Goal: Information Seeking & Learning: Check status

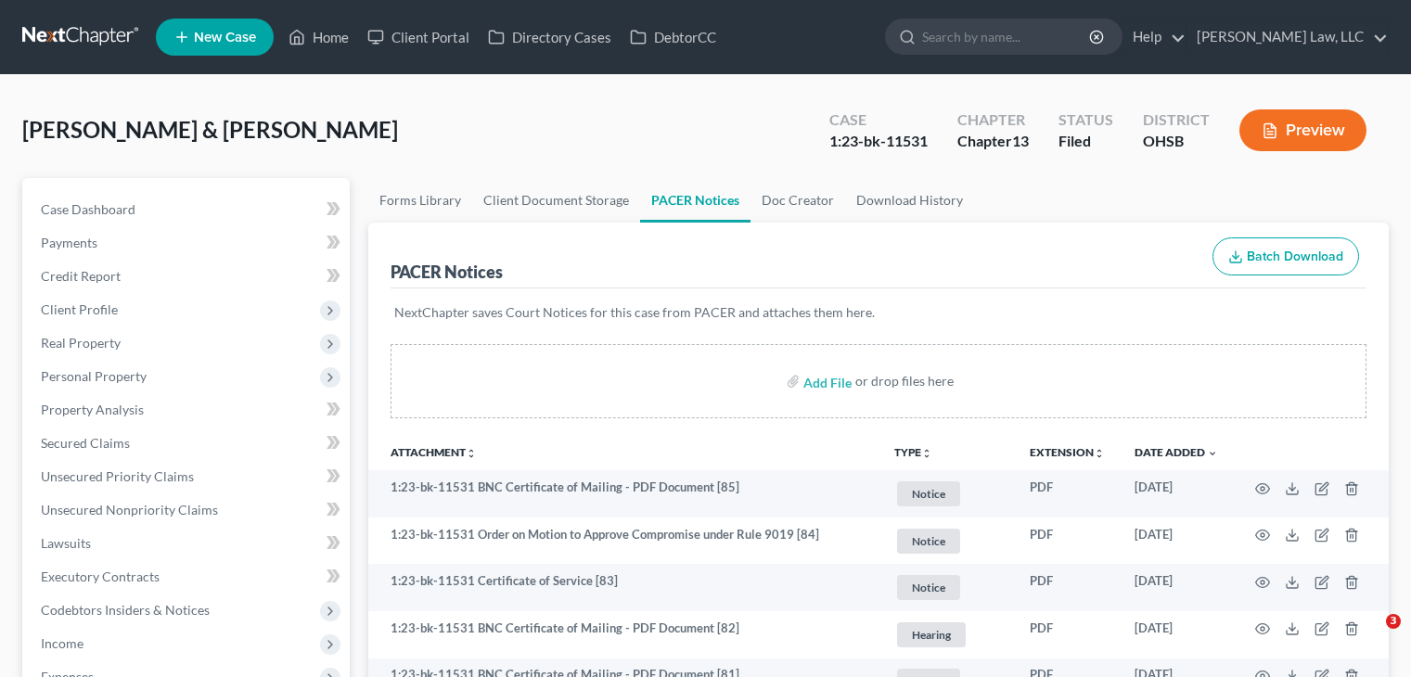
click at [982, 38] on input "search" at bounding box center [1007, 36] width 170 height 34
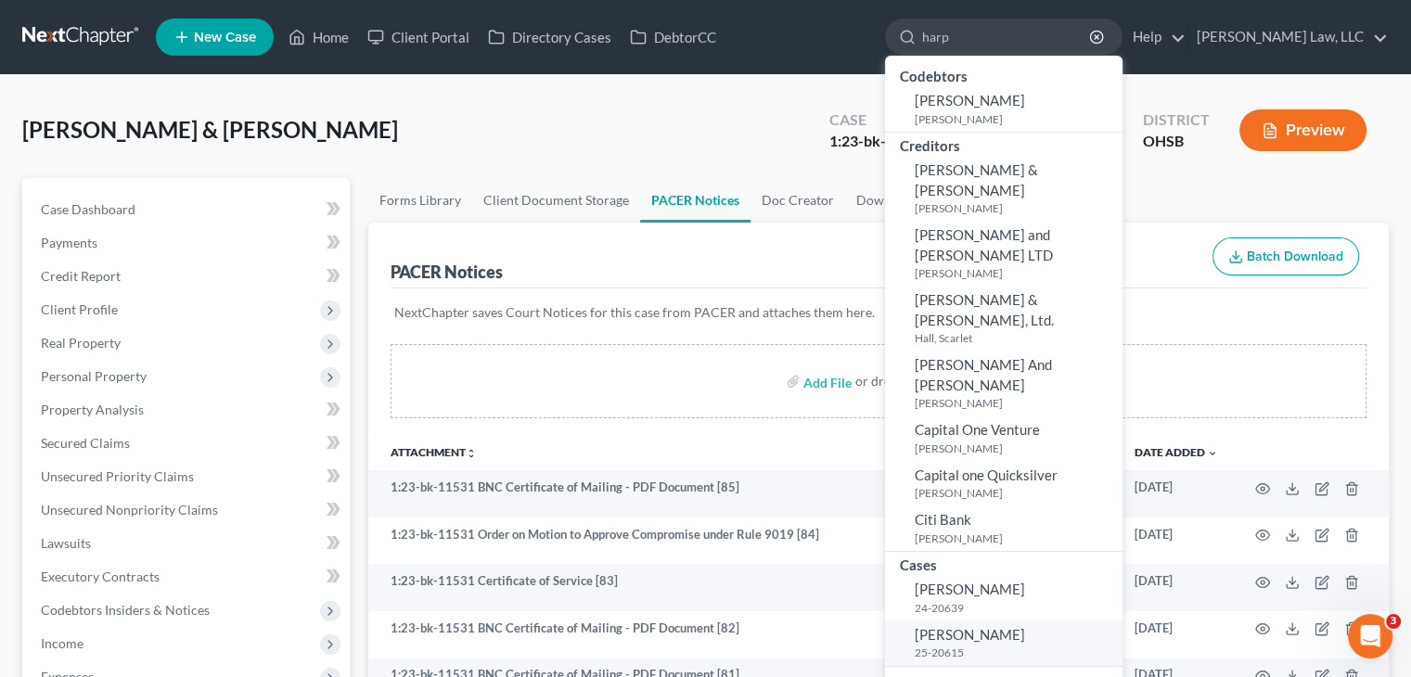
type input "harp"
click at [961, 626] on span "[PERSON_NAME]" at bounding box center [970, 634] width 110 height 17
select select "4"
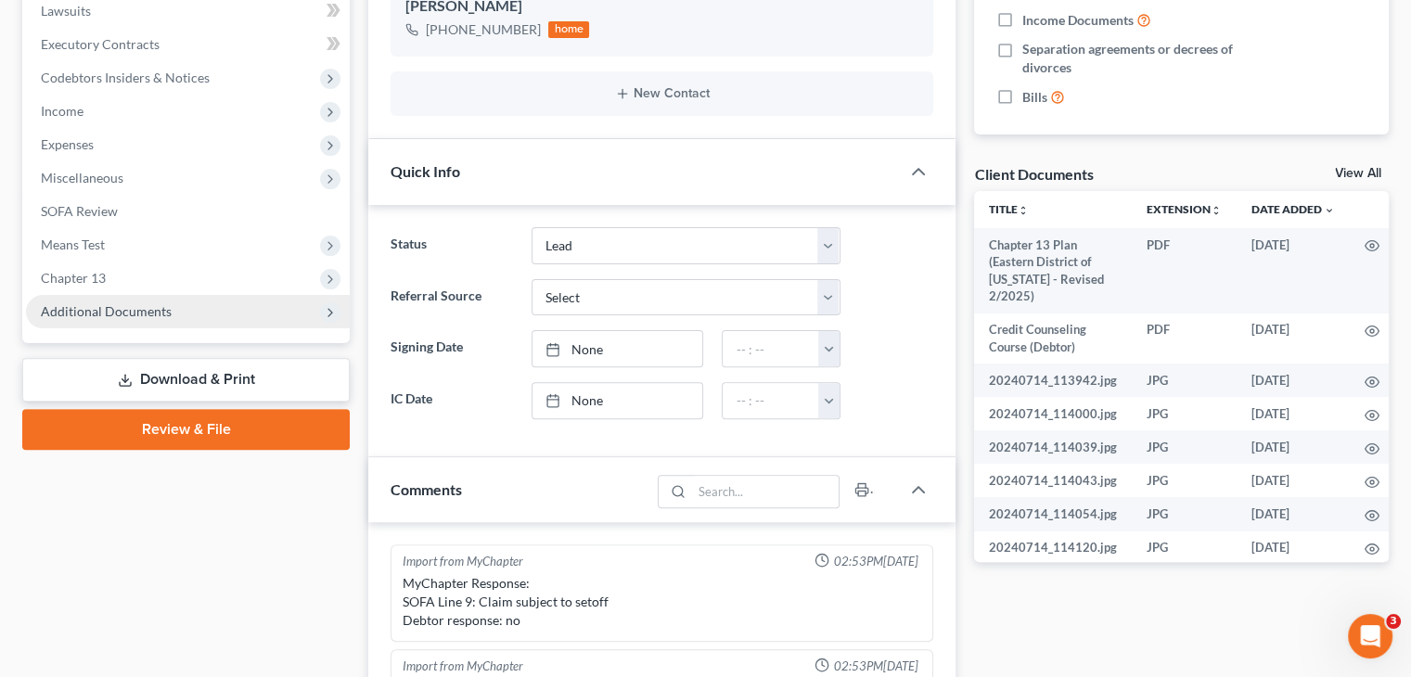
scroll to position [319, 0]
click at [148, 298] on span "Additional Documents" at bounding box center [188, 311] width 324 height 33
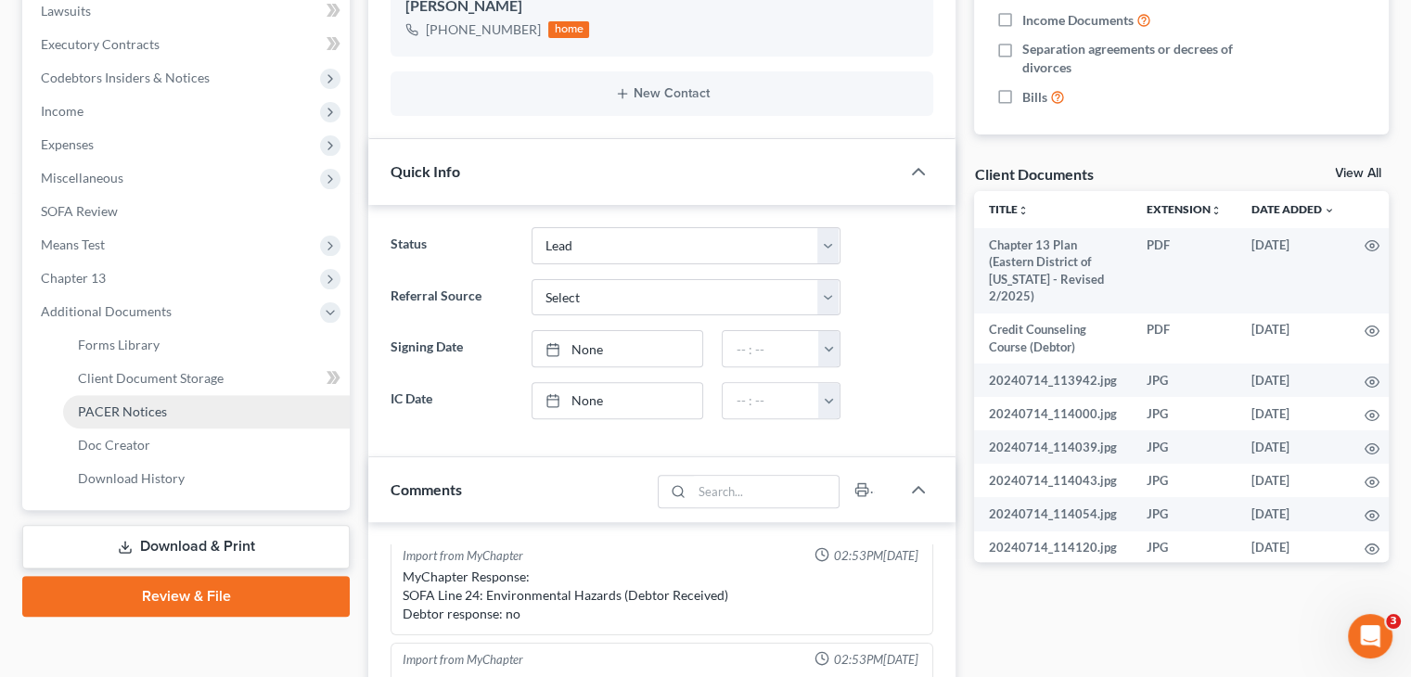
click at [104, 401] on link "PACER Notices" at bounding box center [206, 411] width 287 height 33
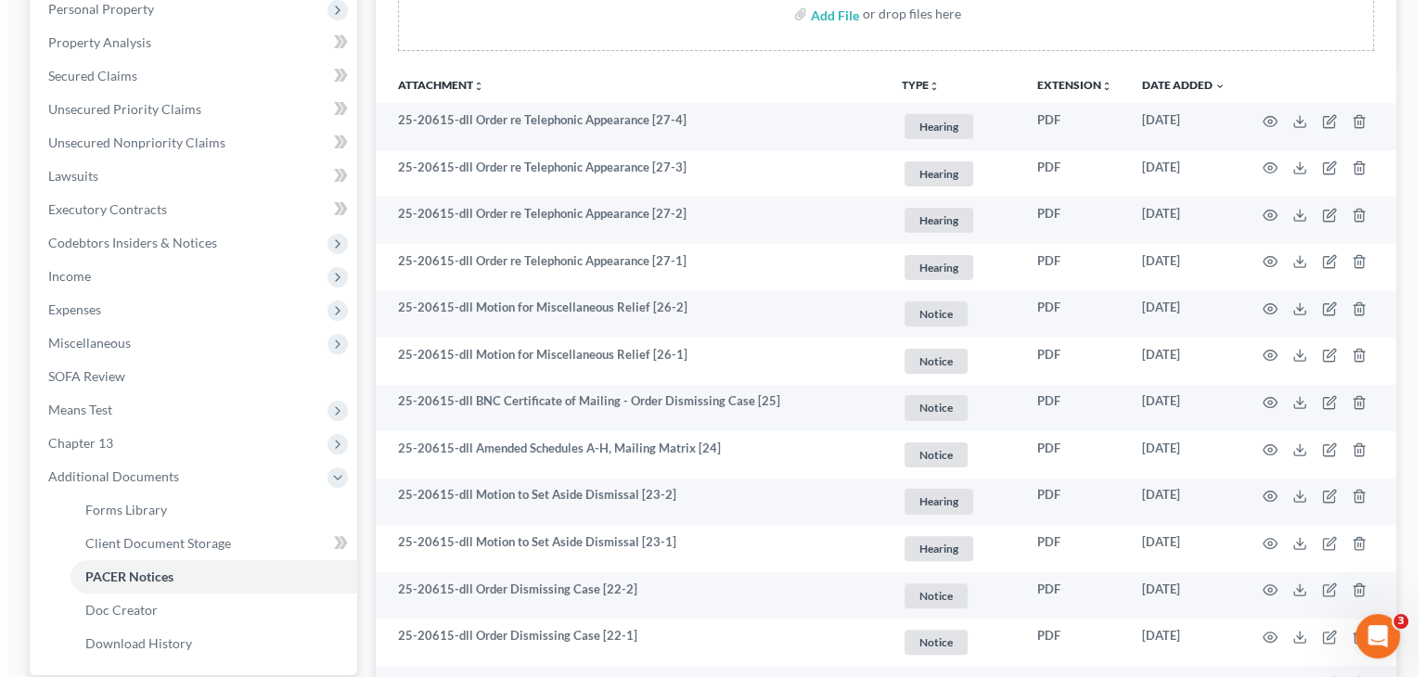
scroll to position [367, 0]
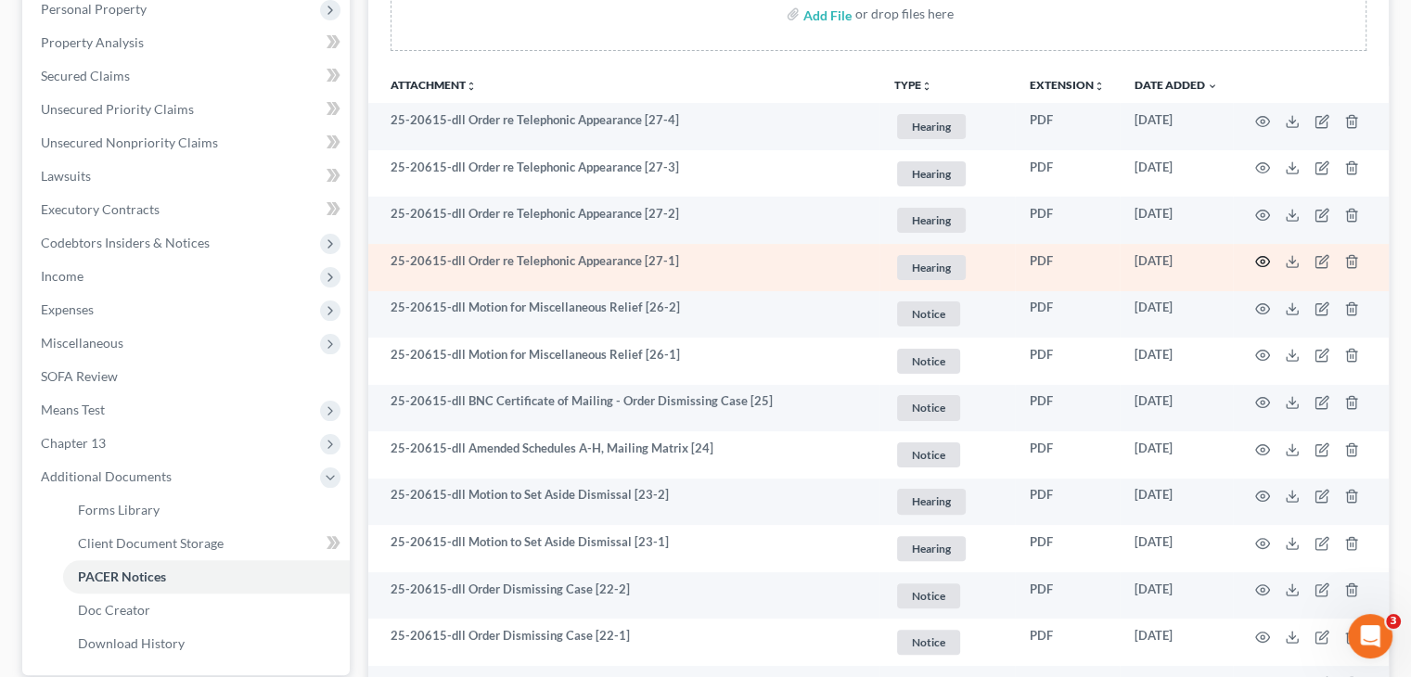
click at [1258, 263] on icon "button" at bounding box center [1262, 261] width 15 height 15
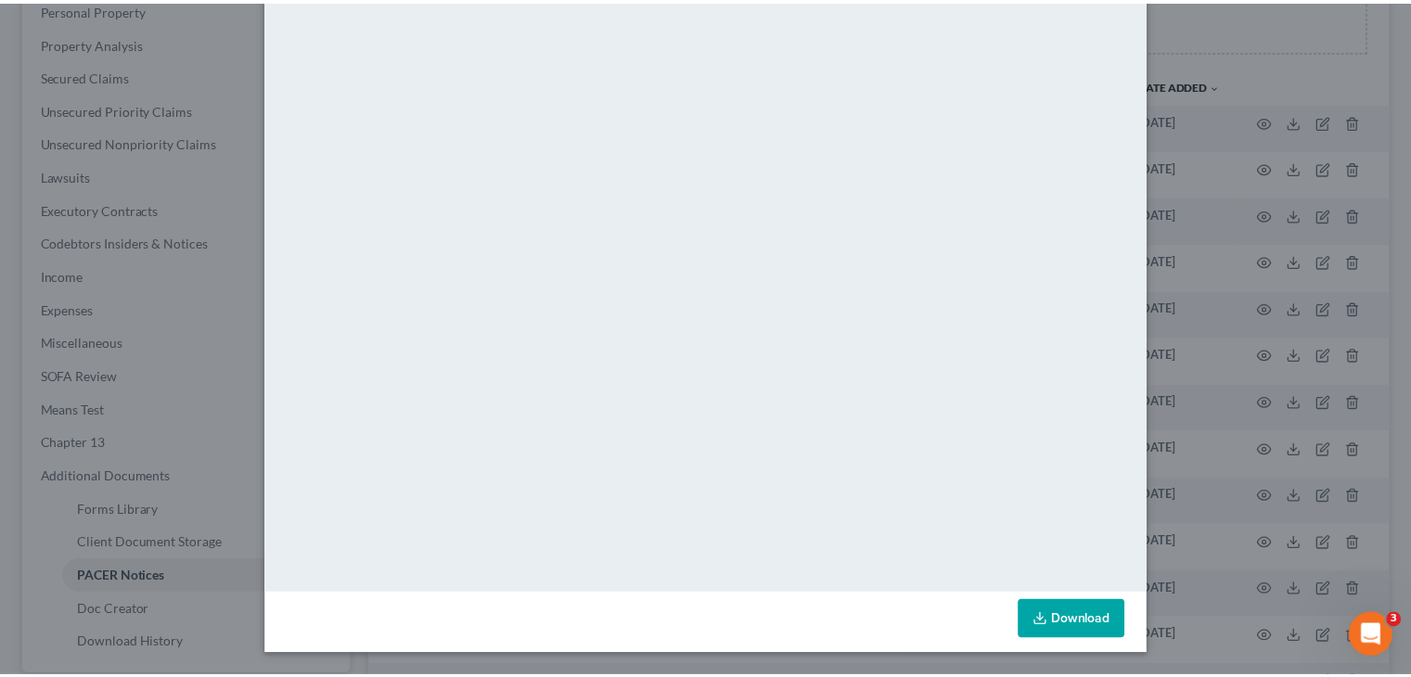
scroll to position [0, 0]
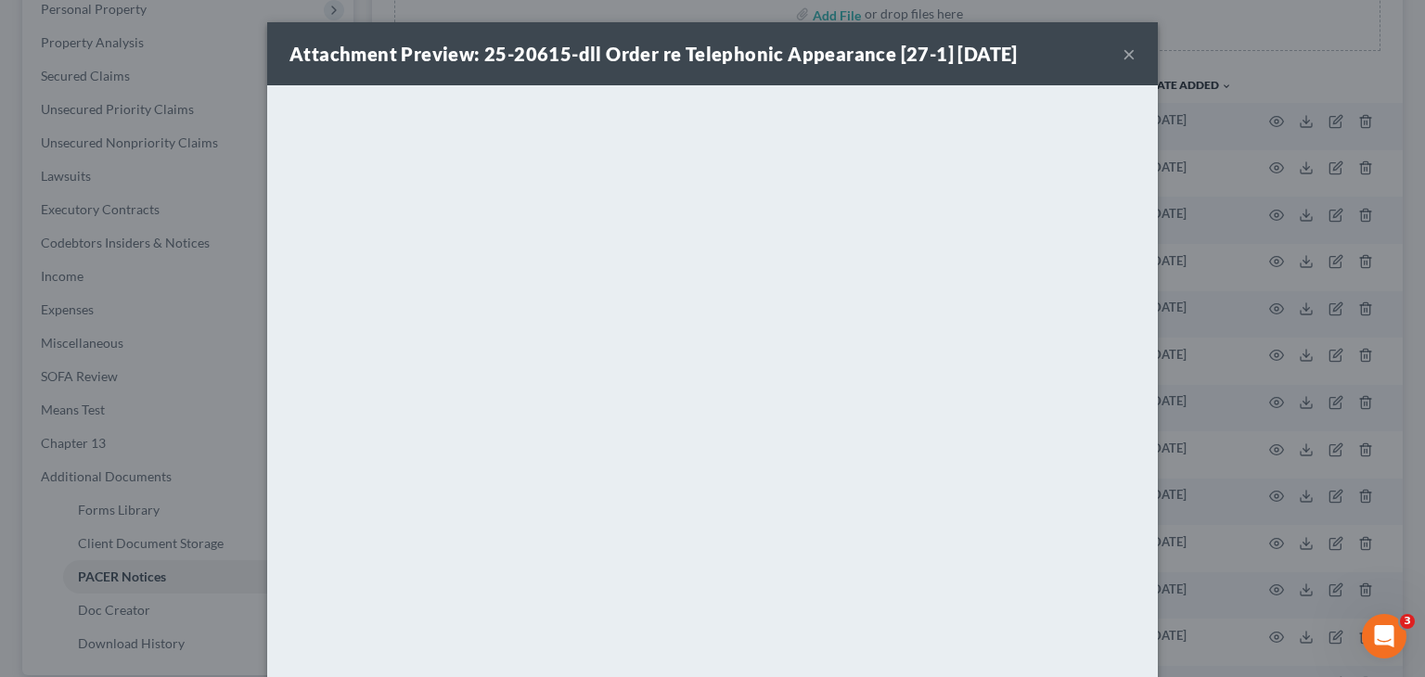
click at [1124, 51] on button "×" at bounding box center [1129, 54] width 13 height 22
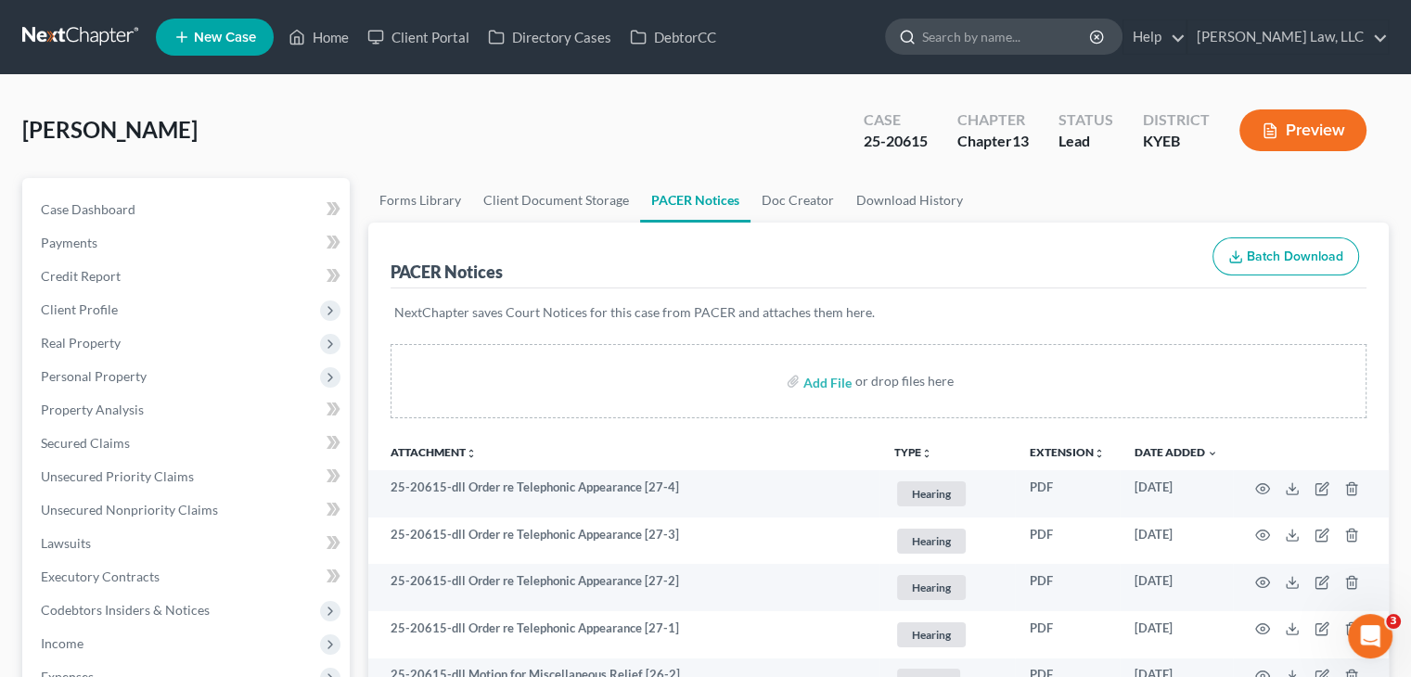
click at [943, 35] on input "search" at bounding box center [1007, 36] width 170 height 34
drag, startPoint x: 1017, startPoint y: 34, endPoint x: 831, endPoint y: 49, distance: 186.2
click at [831, 49] on ul "New Case Home Client Portal Directory Cases DebtorCC [PERSON_NAME] - No Result …" at bounding box center [772, 37] width 1233 height 48
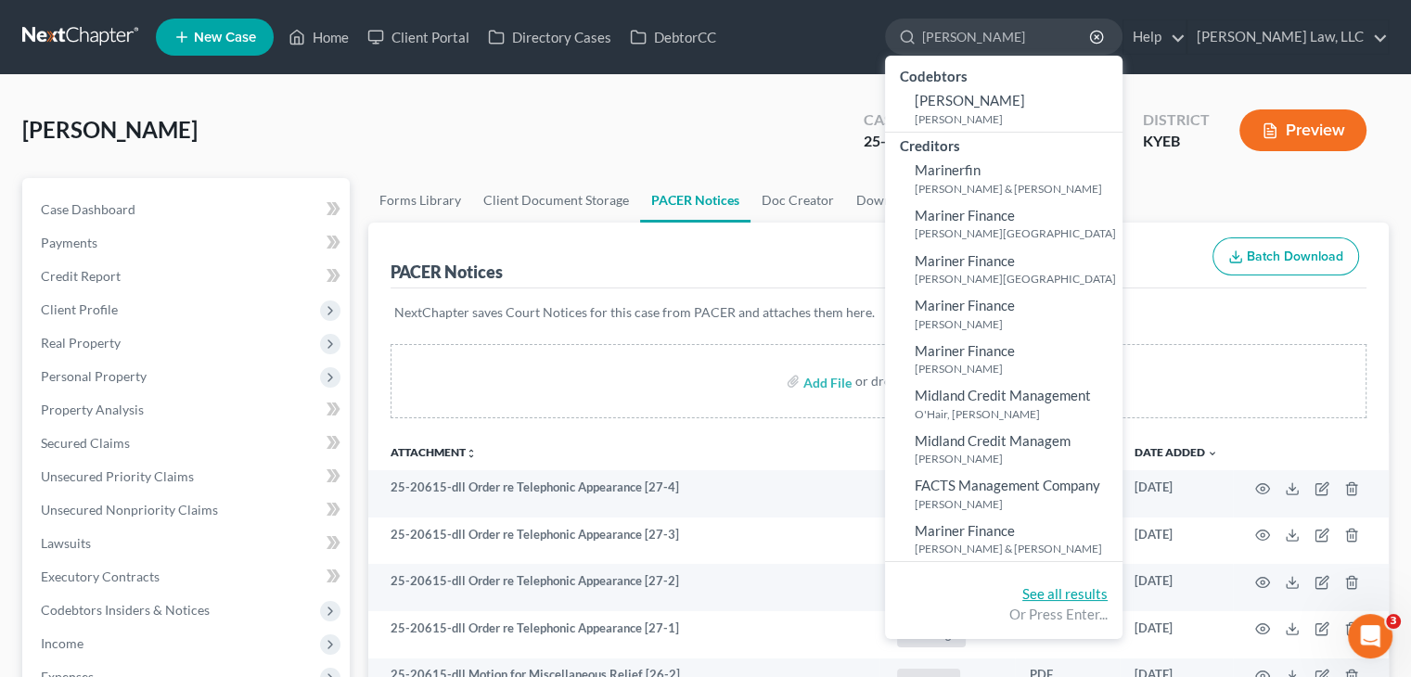
type input "[PERSON_NAME]"
click at [1036, 597] on link "See all results" at bounding box center [1065, 594] width 85 height 17
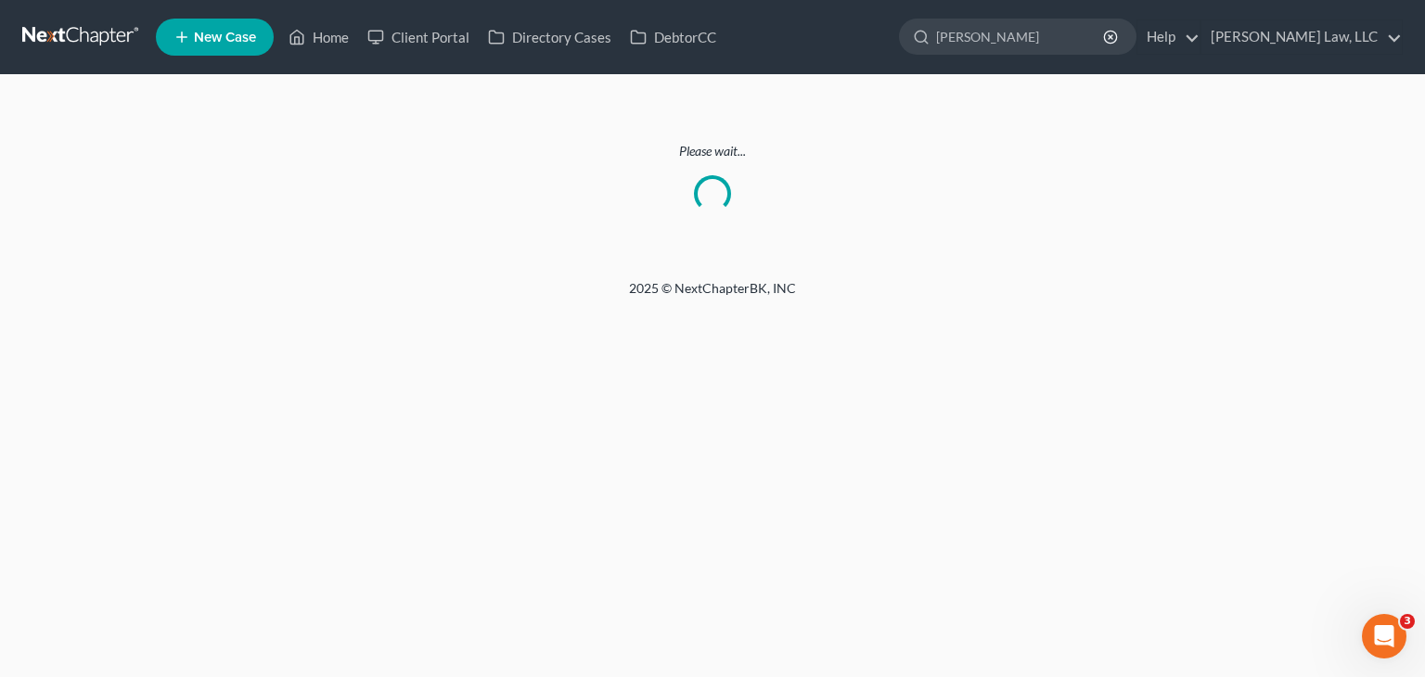
click at [93, 41] on link at bounding box center [81, 36] width 119 height 33
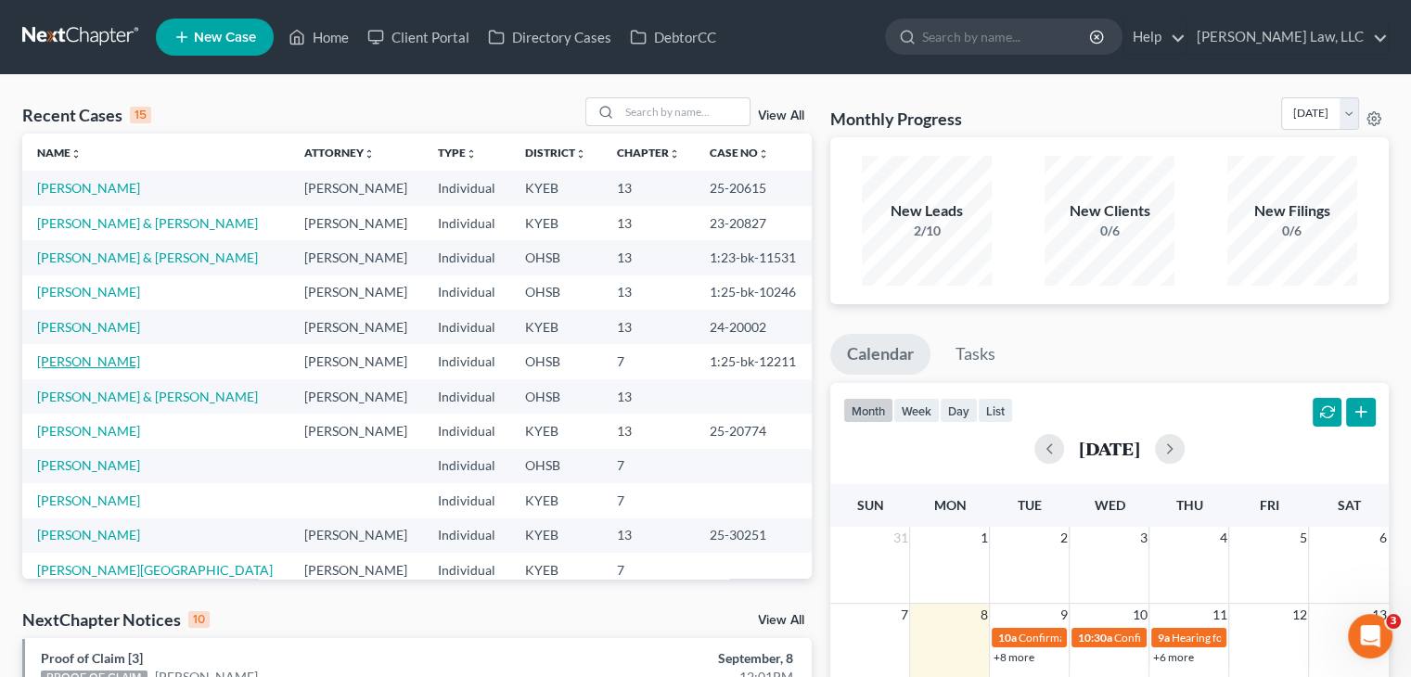
click at [109, 361] on link "[PERSON_NAME]" at bounding box center [88, 362] width 103 height 16
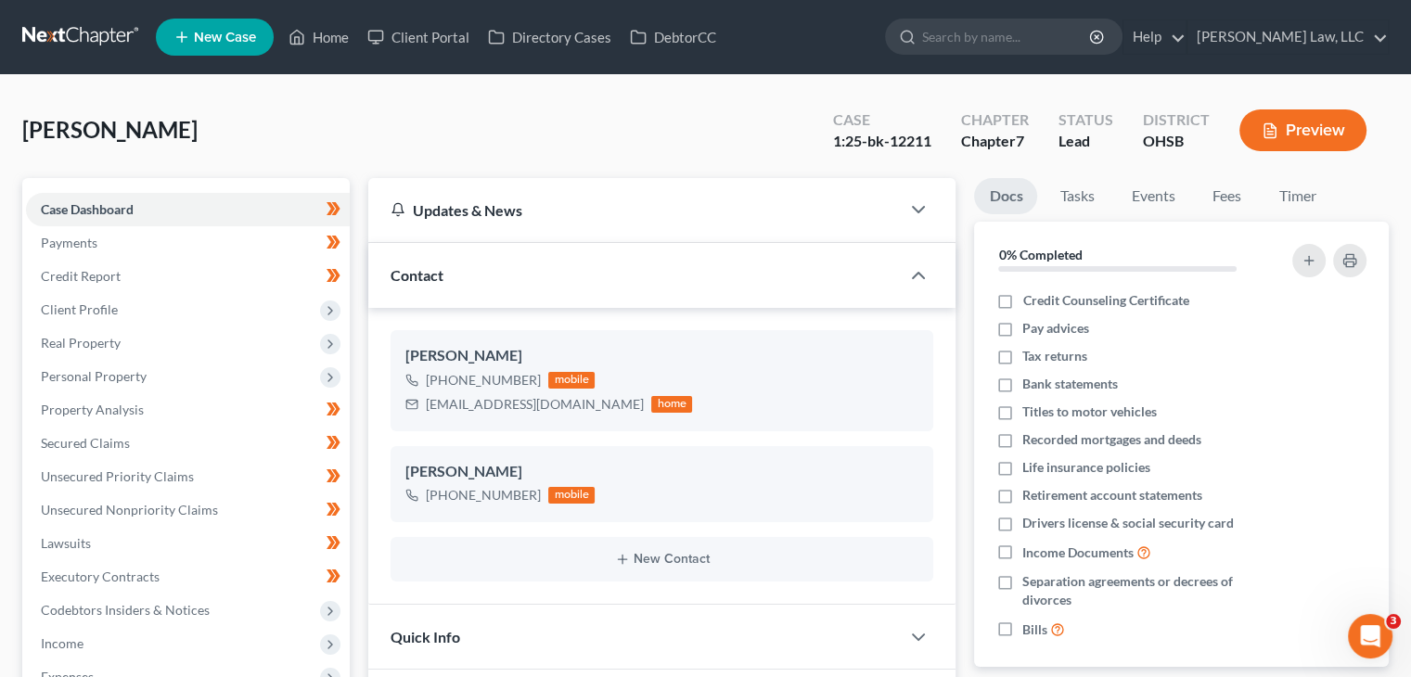
scroll to position [434, 0]
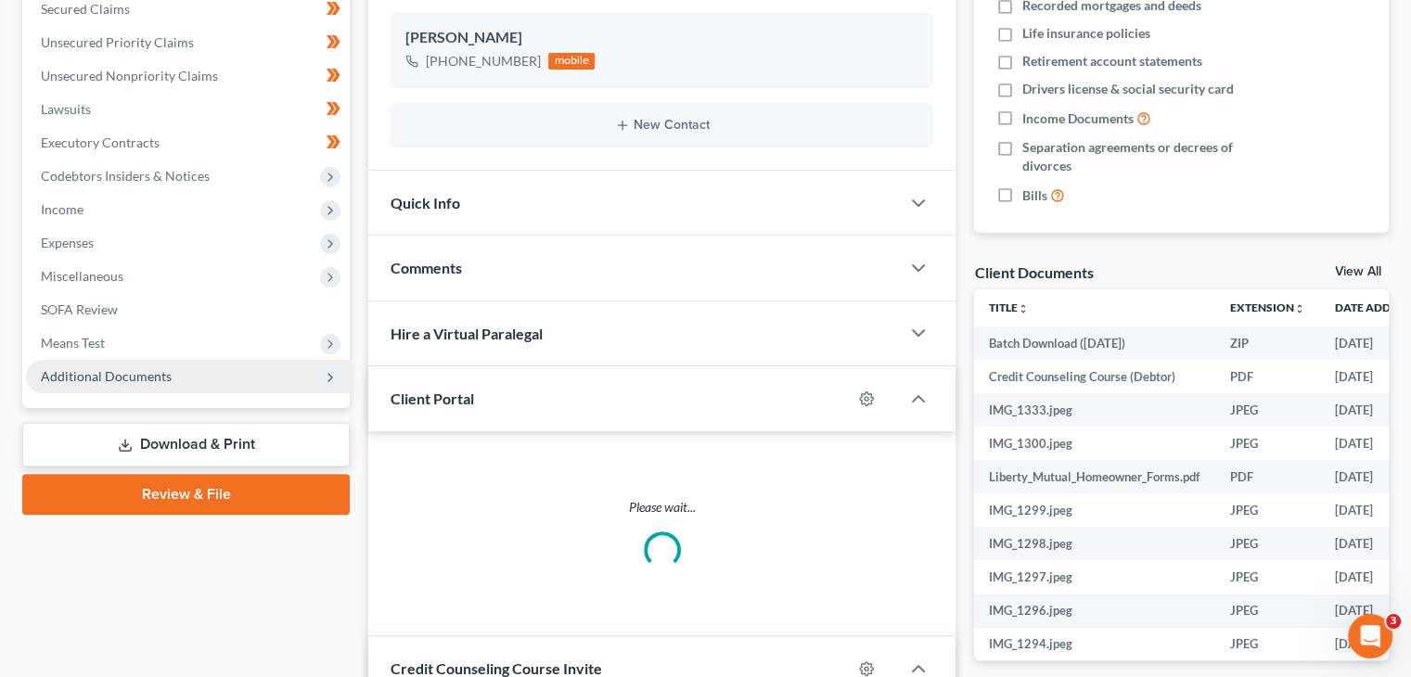
click at [186, 376] on span "Additional Documents" at bounding box center [188, 376] width 324 height 33
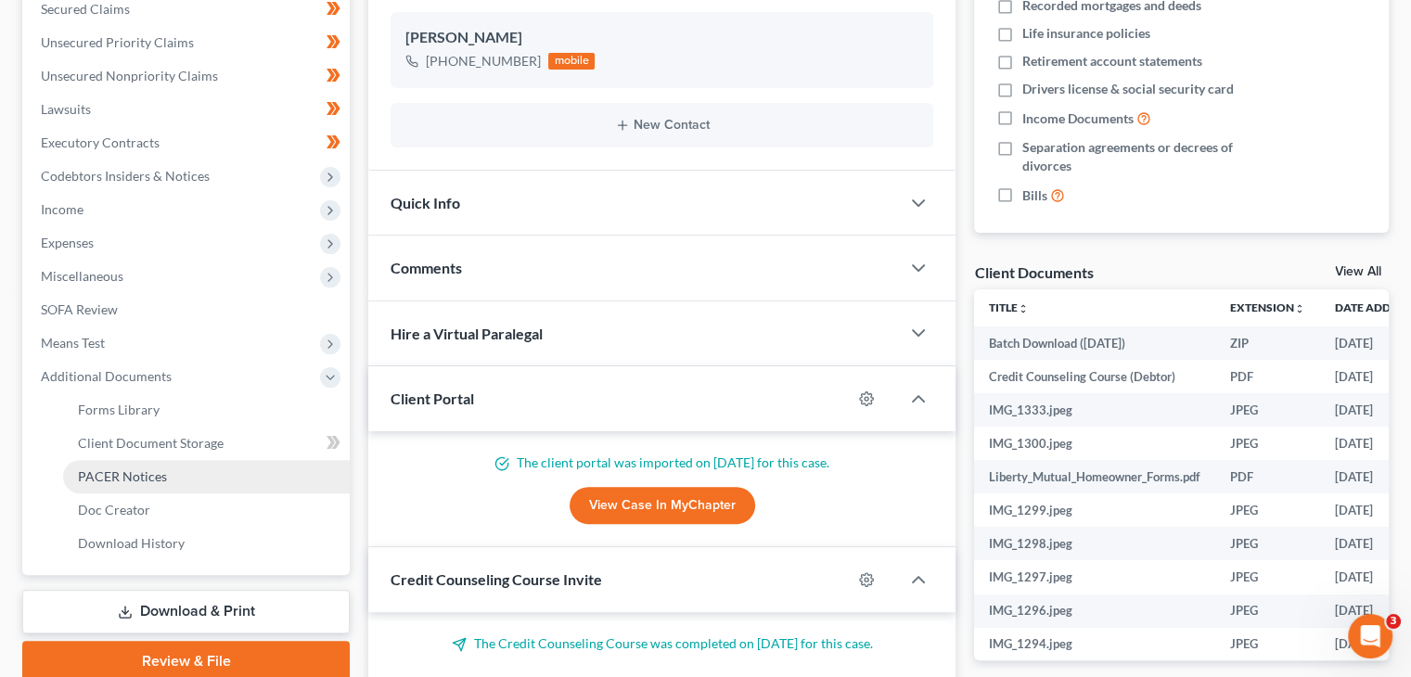
click at [138, 482] on span "PACER Notices" at bounding box center [122, 477] width 89 height 16
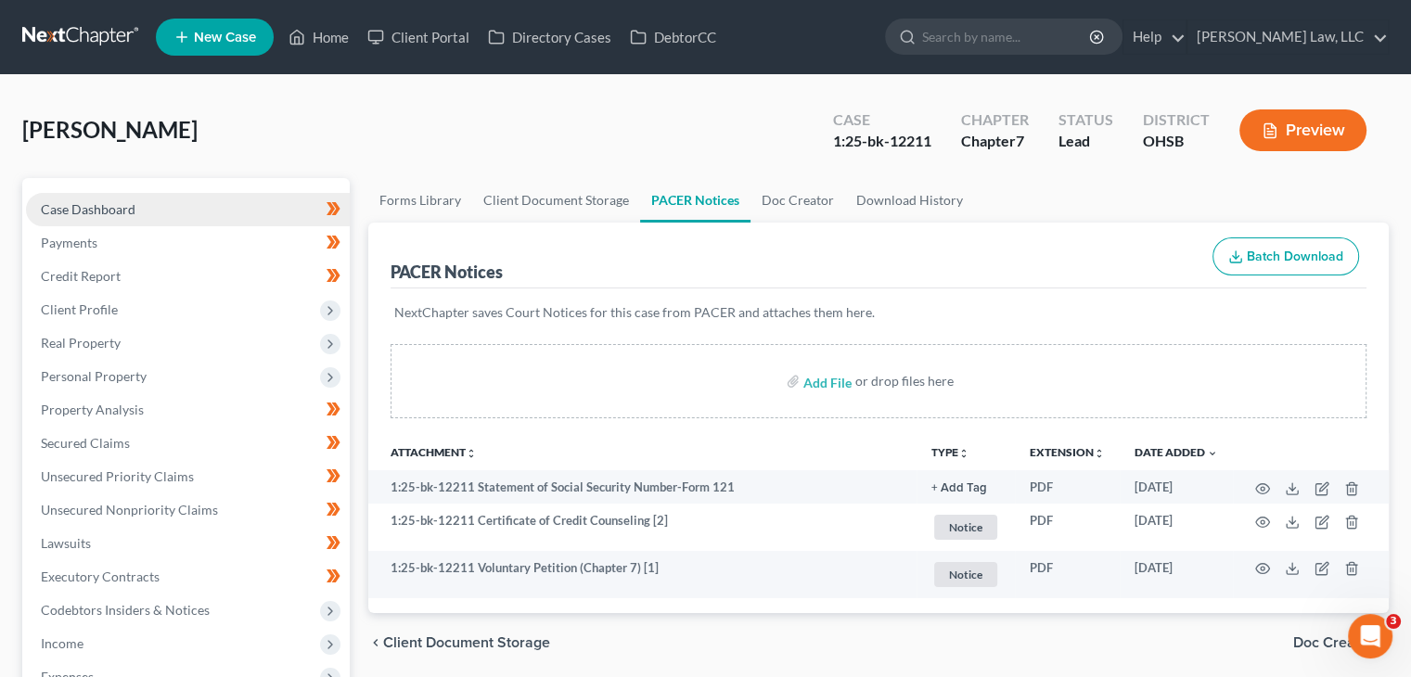
click at [200, 204] on link "Case Dashboard" at bounding box center [188, 209] width 324 height 33
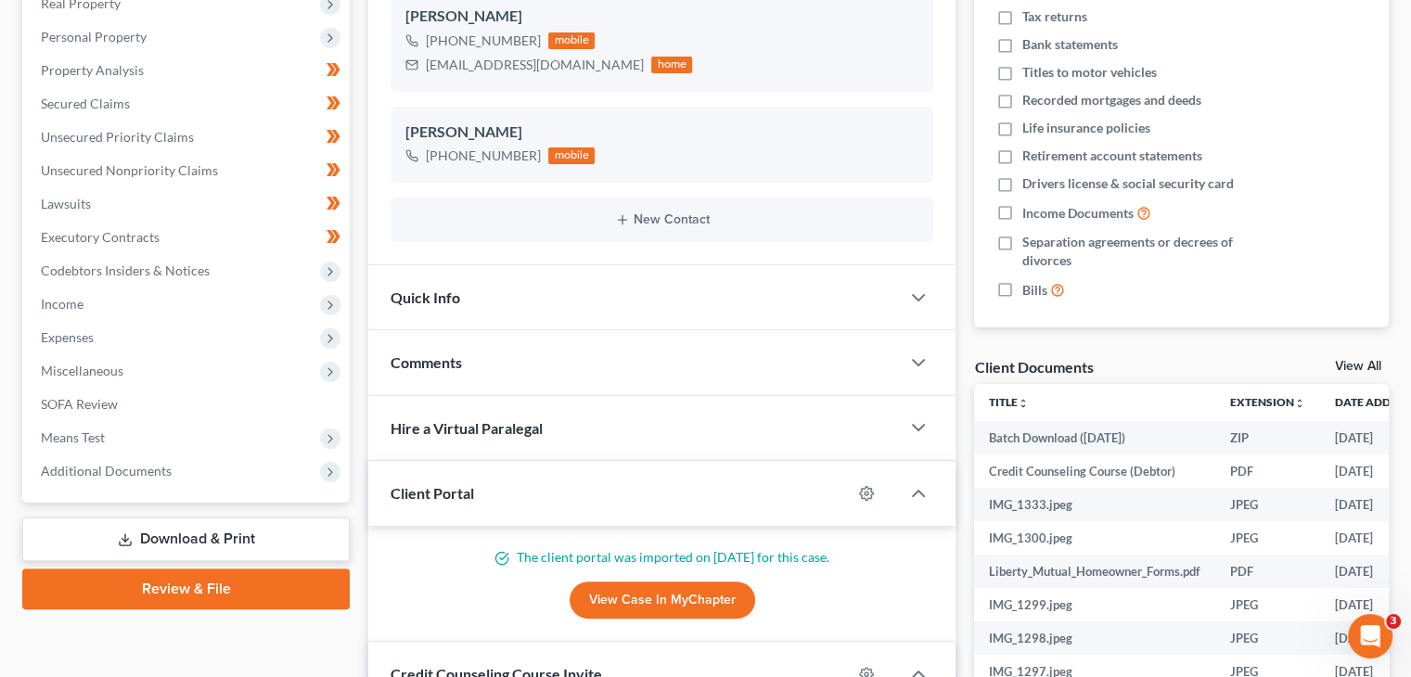
scroll to position [329, 0]
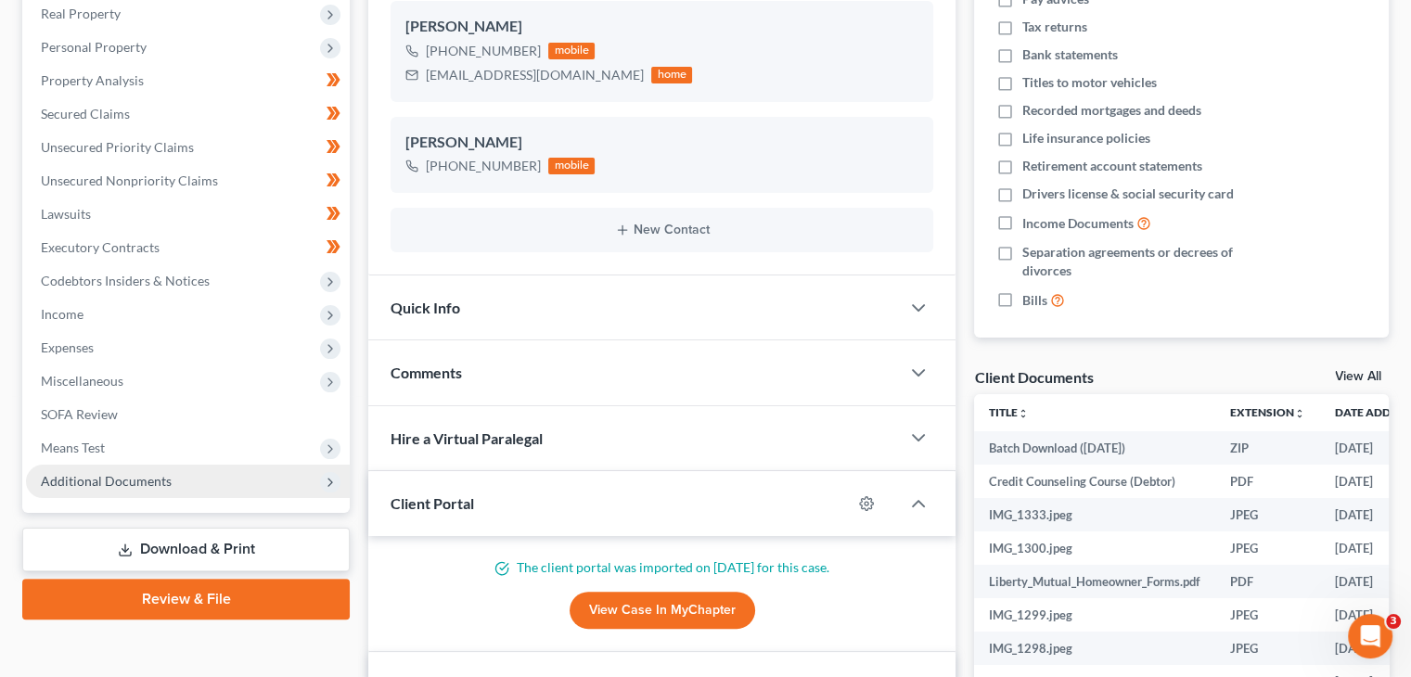
click at [154, 496] on span "Additional Documents" at bounding box center [188, 481] width 324 height 33
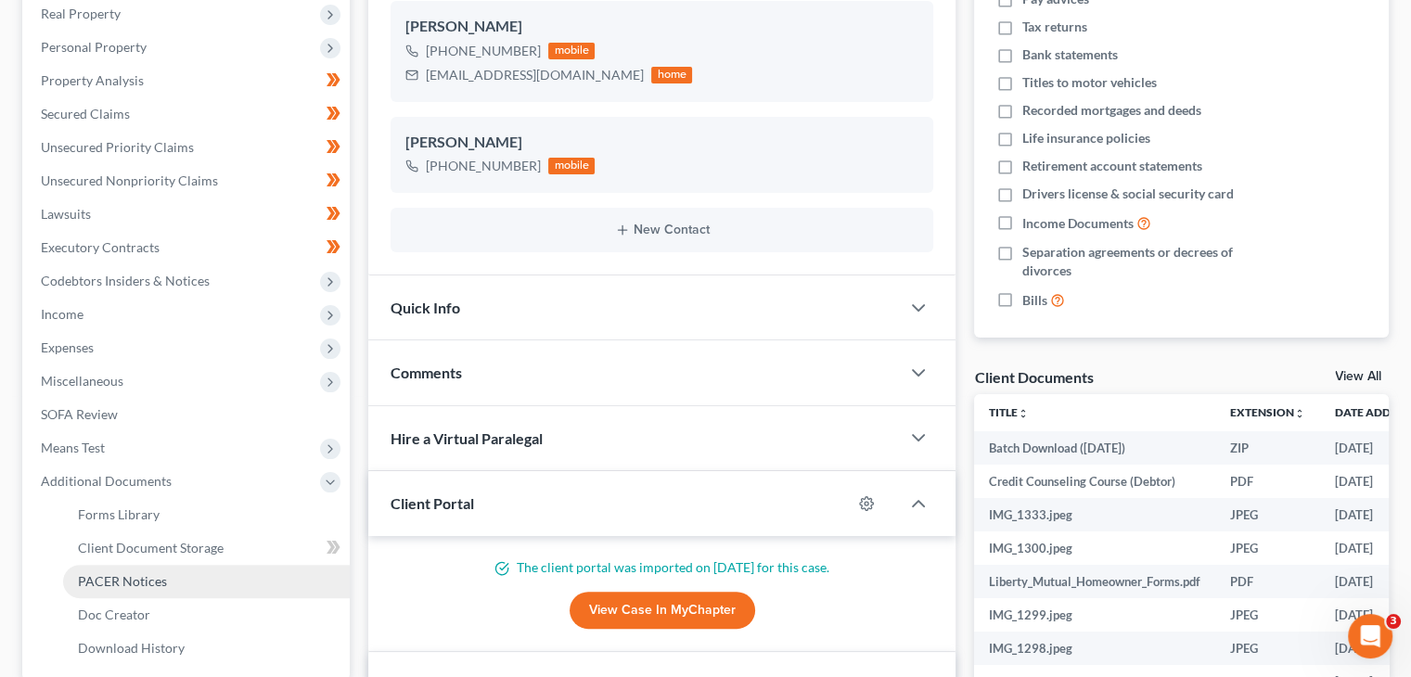
click at [128, 573] on span "PACER Notices" at bounding box center [122, 581] width 89 height 16
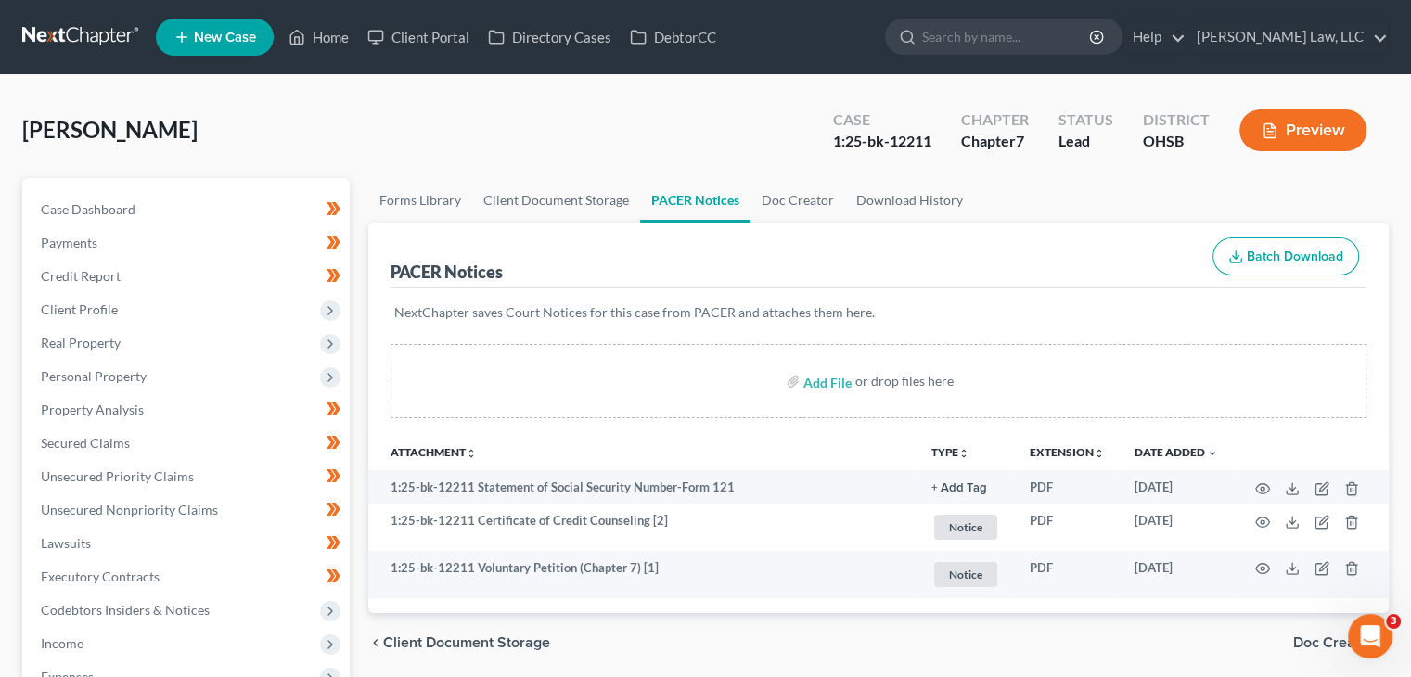
scroll to position [39, 0]
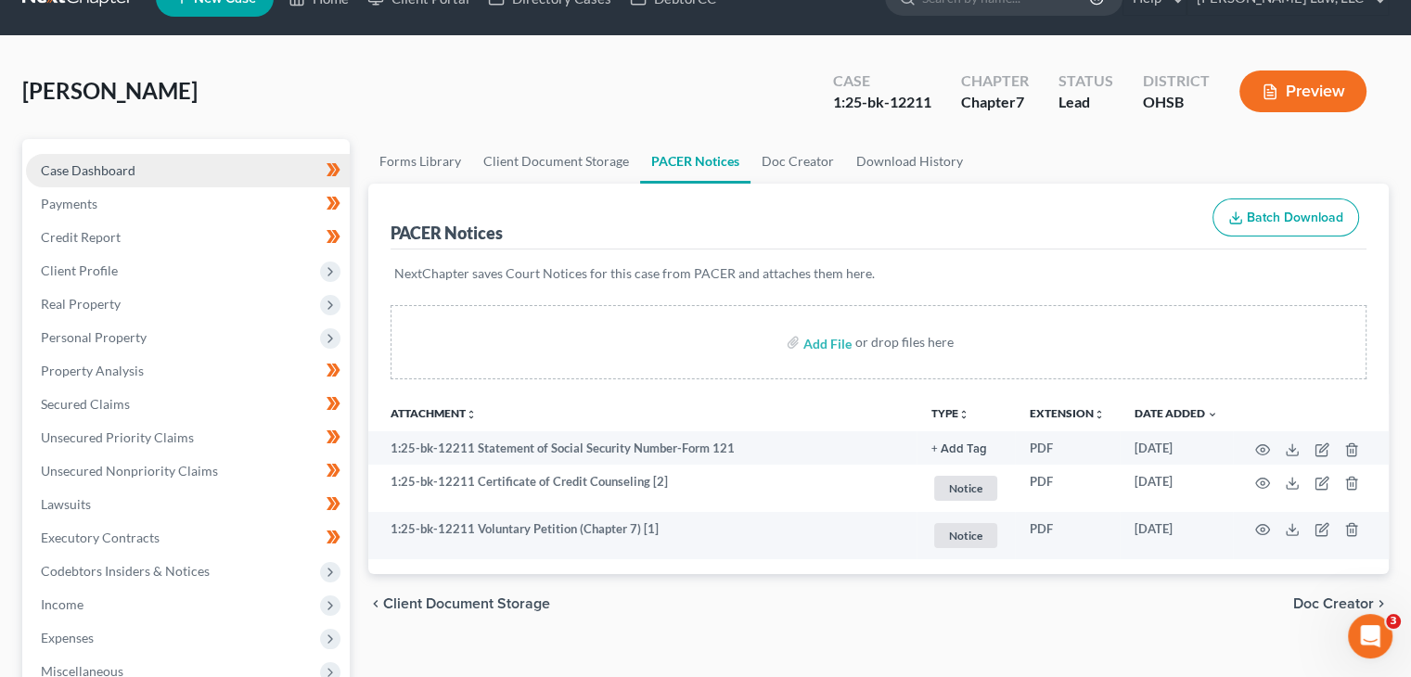
click at [167, 161] on link "Case Dashboard" at bounding box center [188, 170] width 324 height 33
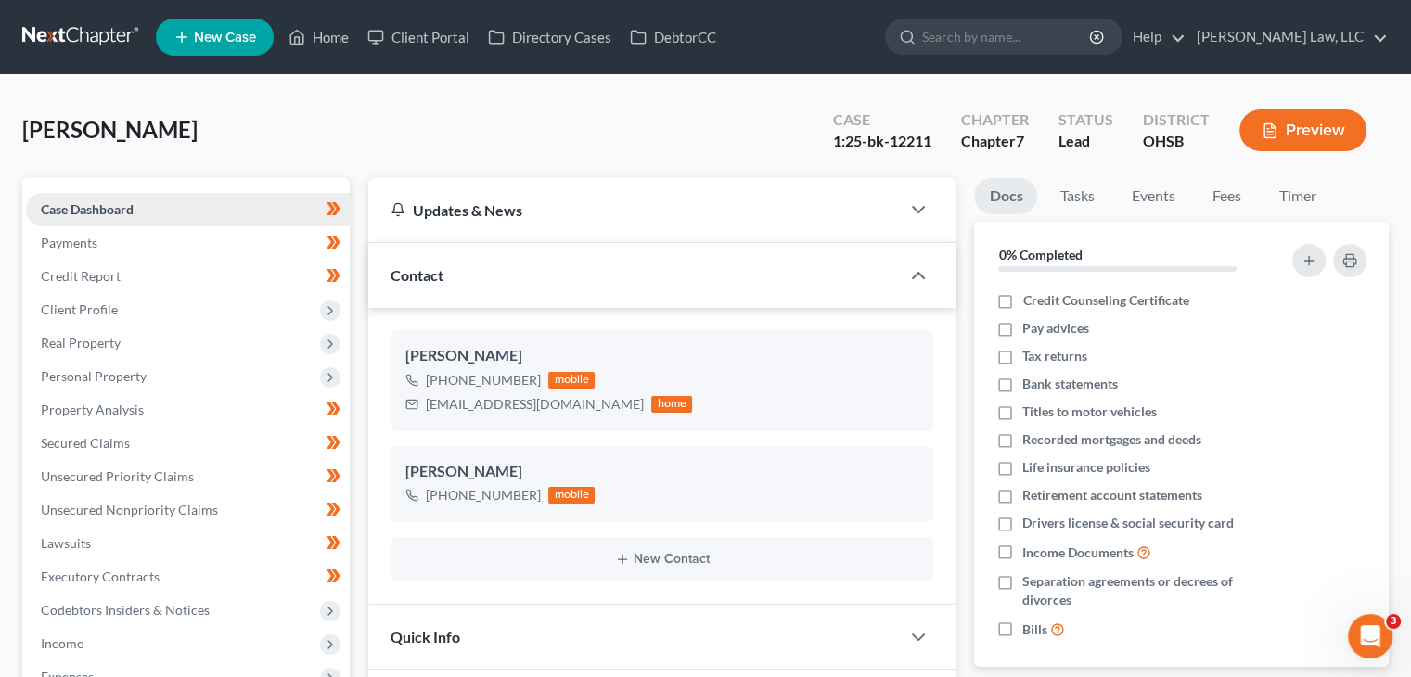
click at [149, 200] on link "Case Dashboard" at bounding box center [188, 209] width 324 height 33
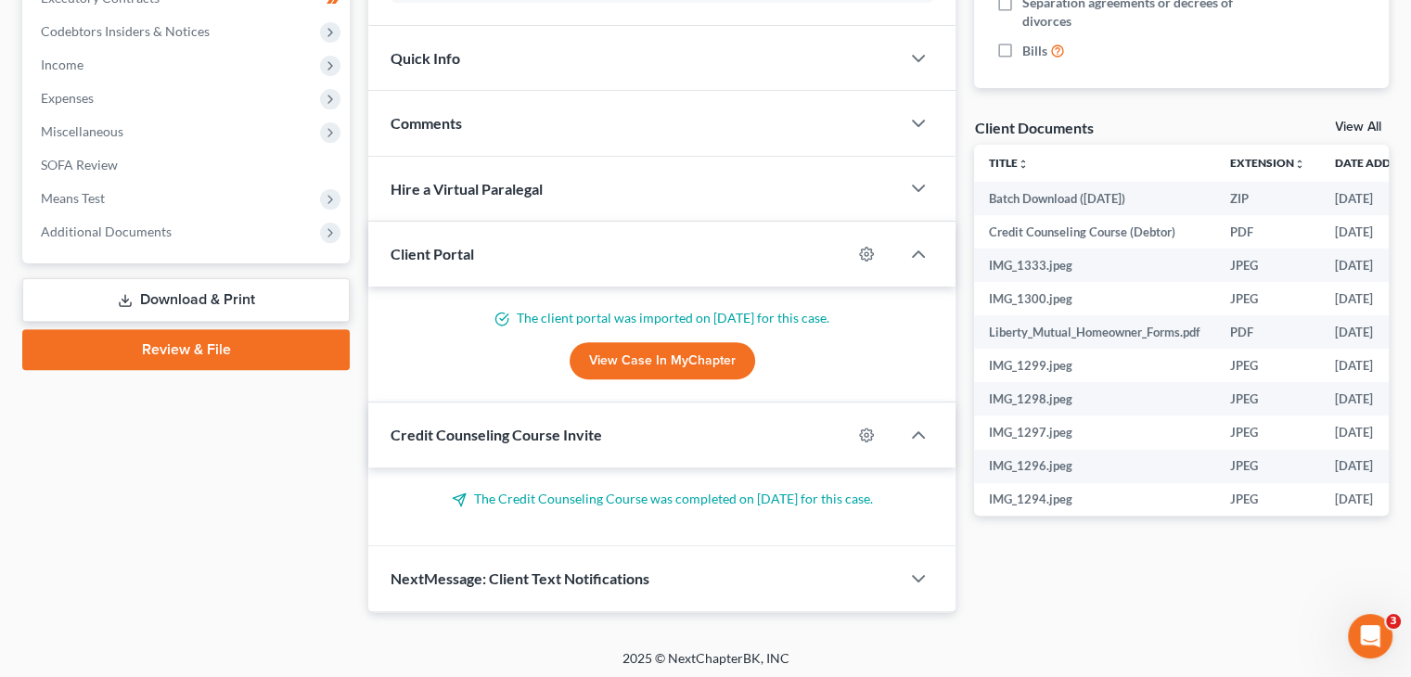
scroll to position [582, 0]
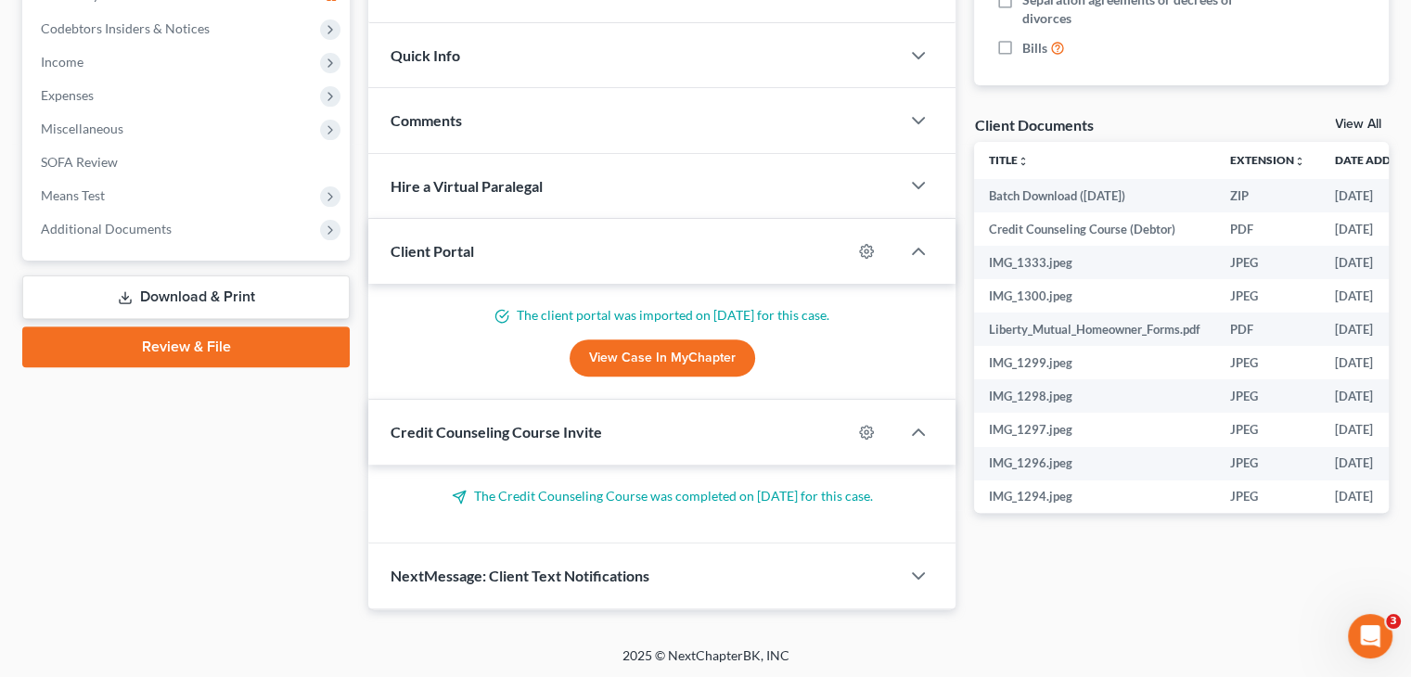
click at [553, 423] on span "Credit Counseling Course Invite" at bounding box center [497, 432] width 212 height 18
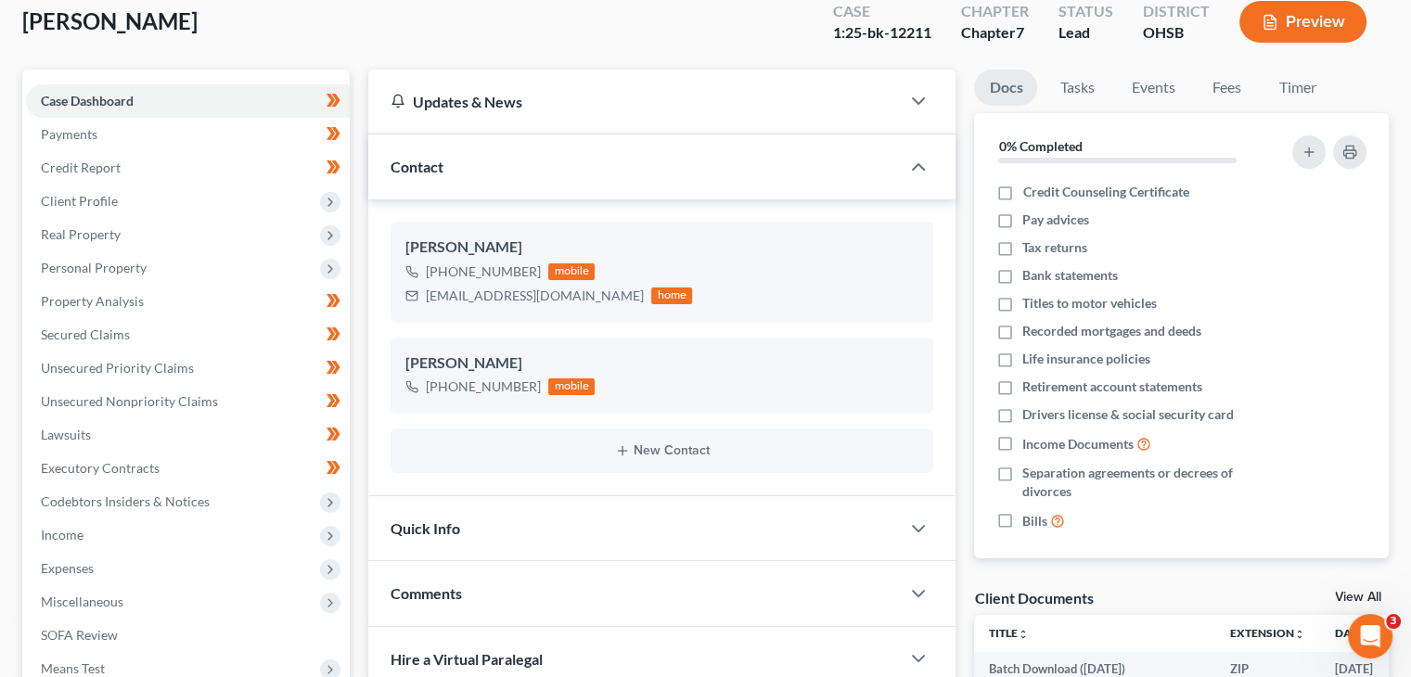
scroll to position [0, 0]
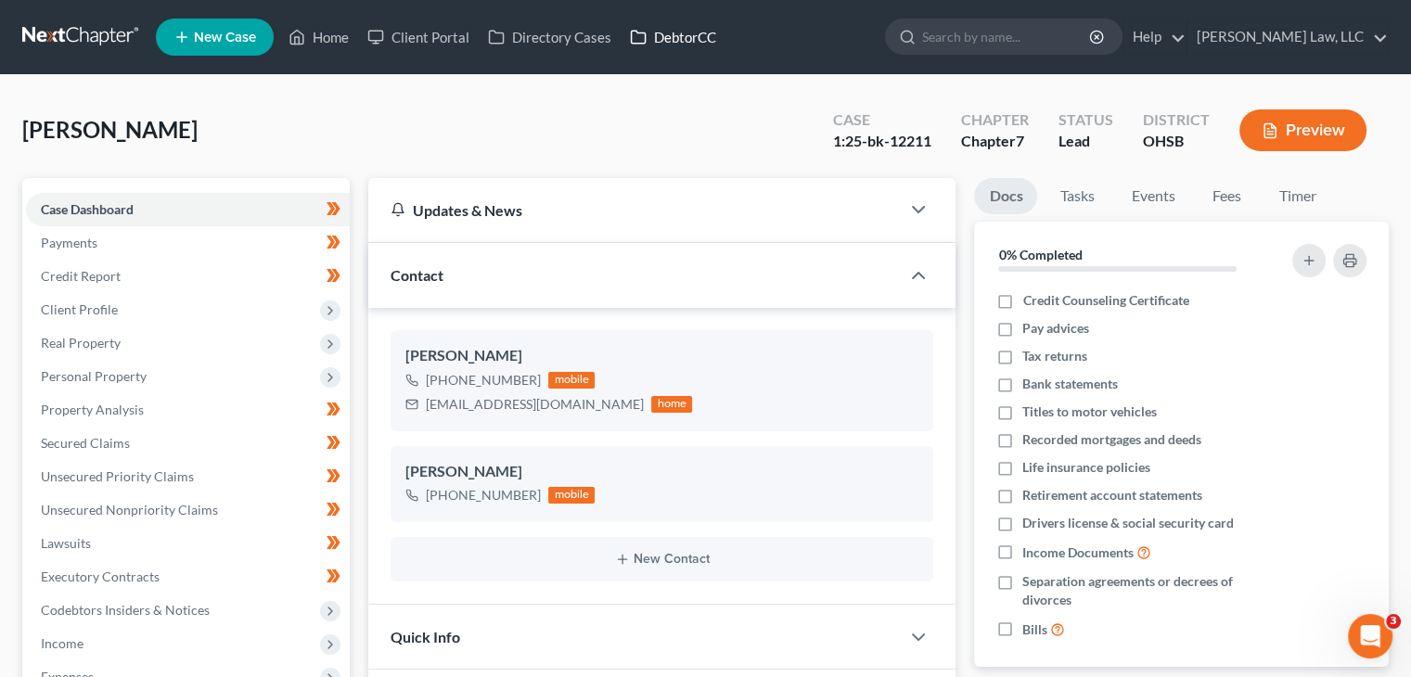
click at [646, 34] on link "DebtorCC" at bounding box center [673, 36] width 105 height 33
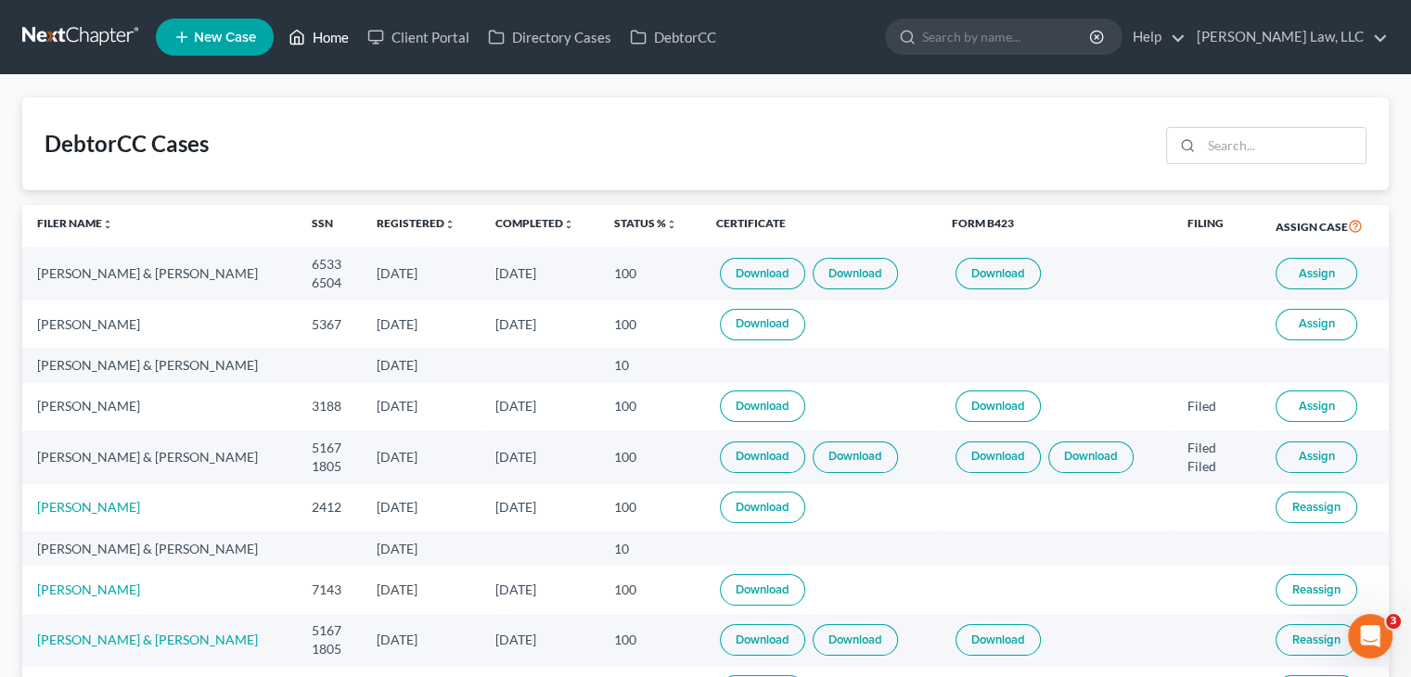
click at [325, 32] on link "Home" at bounding box center [318, 36] width 79 height 33
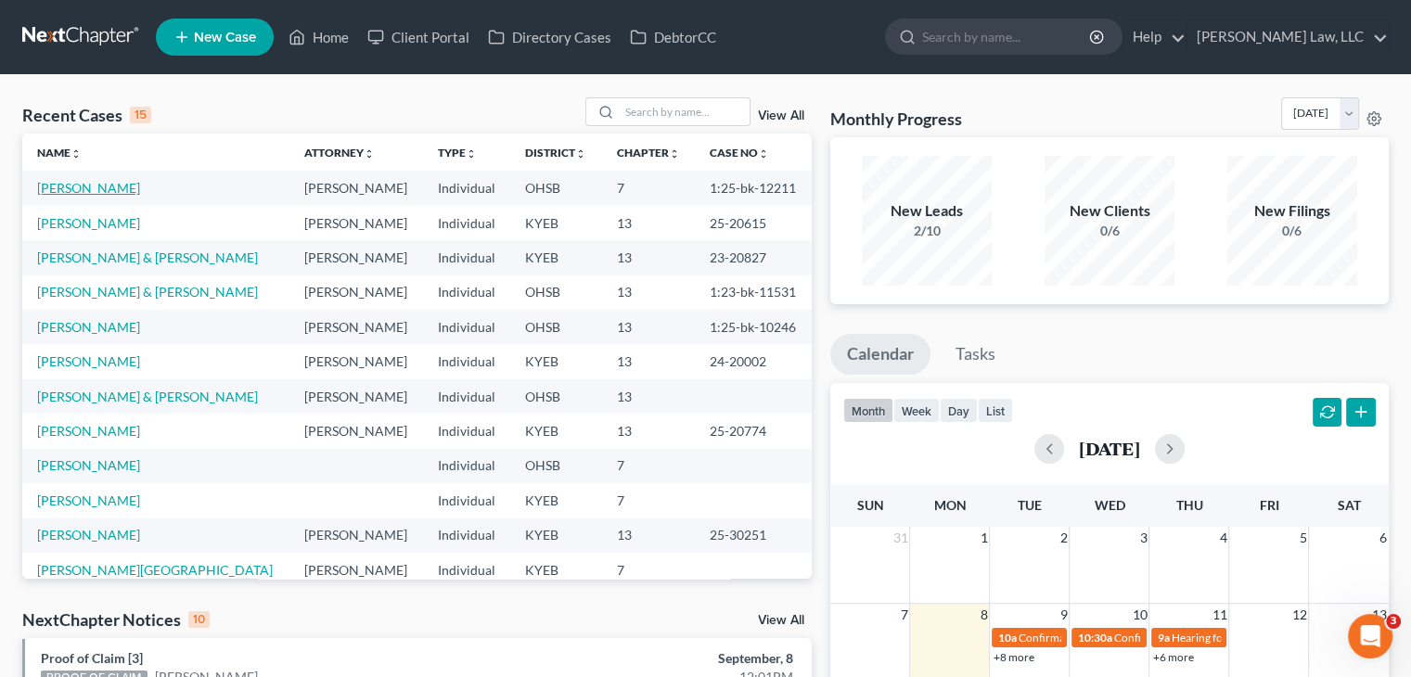
click at [124, 186] on link "[PERSON_NAME]" at bounding box center [88, 188] width 103 height 16
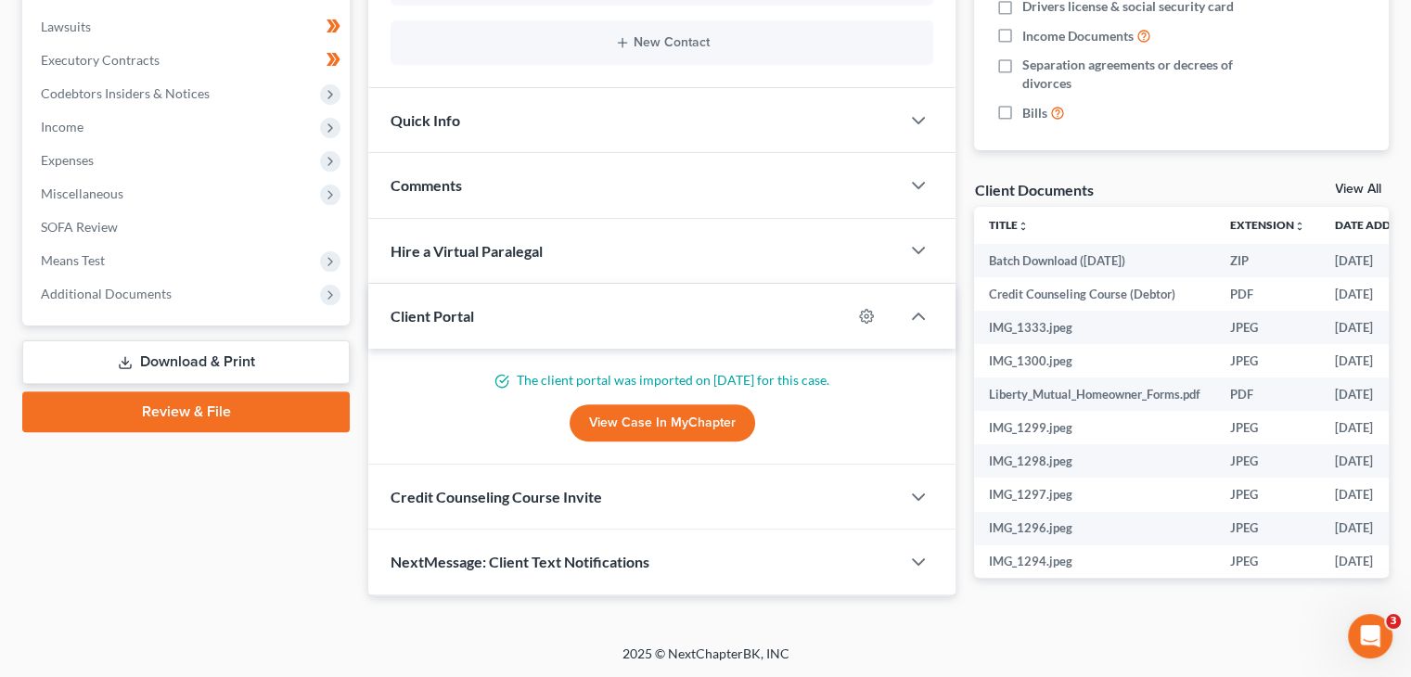
scroll to position [516, 0]
click at [719, 517] on div "Credit Counseling Course Invite" at bounding box center [634, 498] width 532 height 64
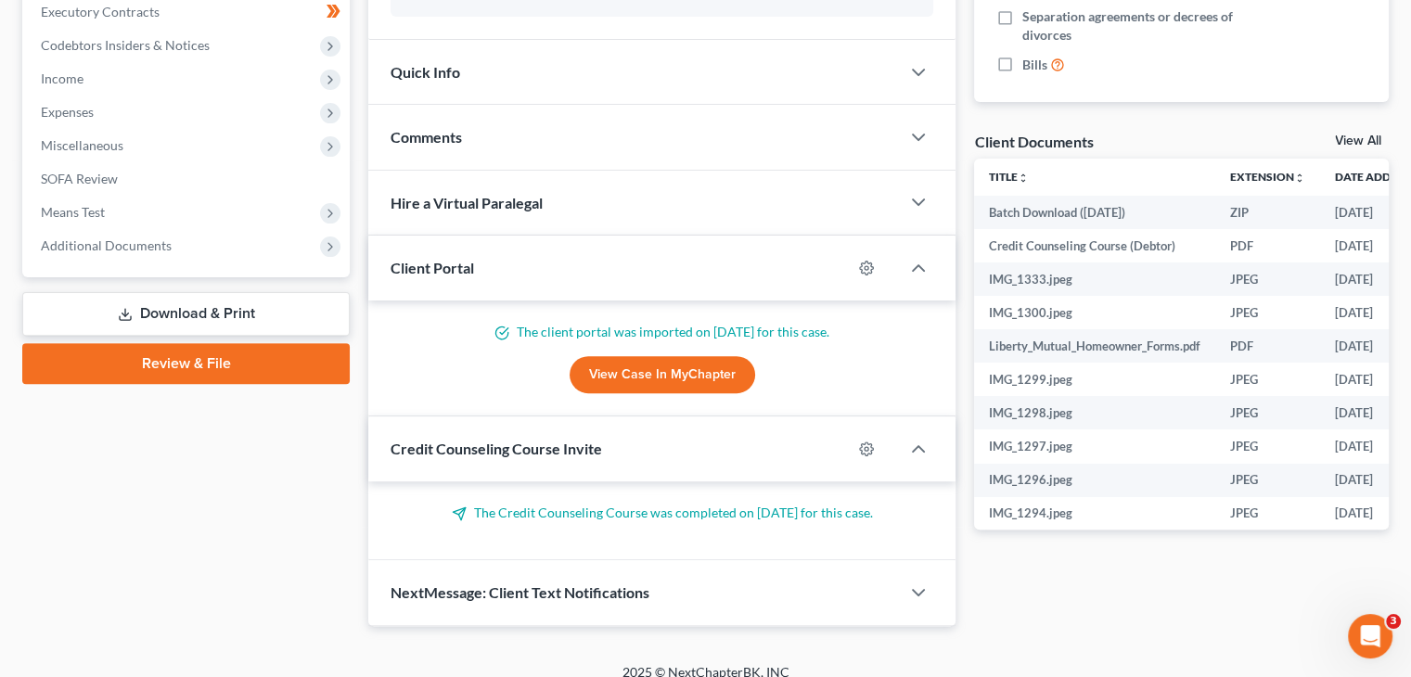
scroll to position [582, 0]
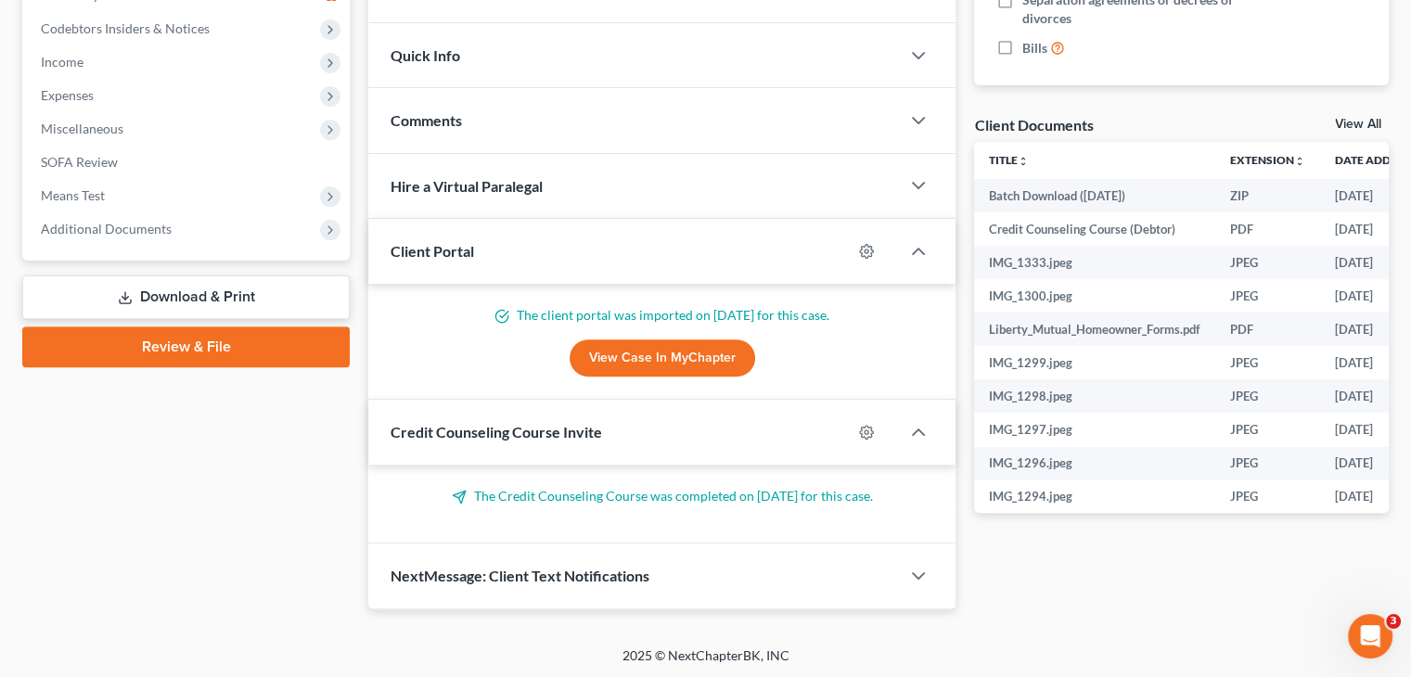
click at [727, 495] on p "The Credit Counseling Course was completed on 08/31/2025 for this case." at bounding box center [662, 496] width 543 height 19
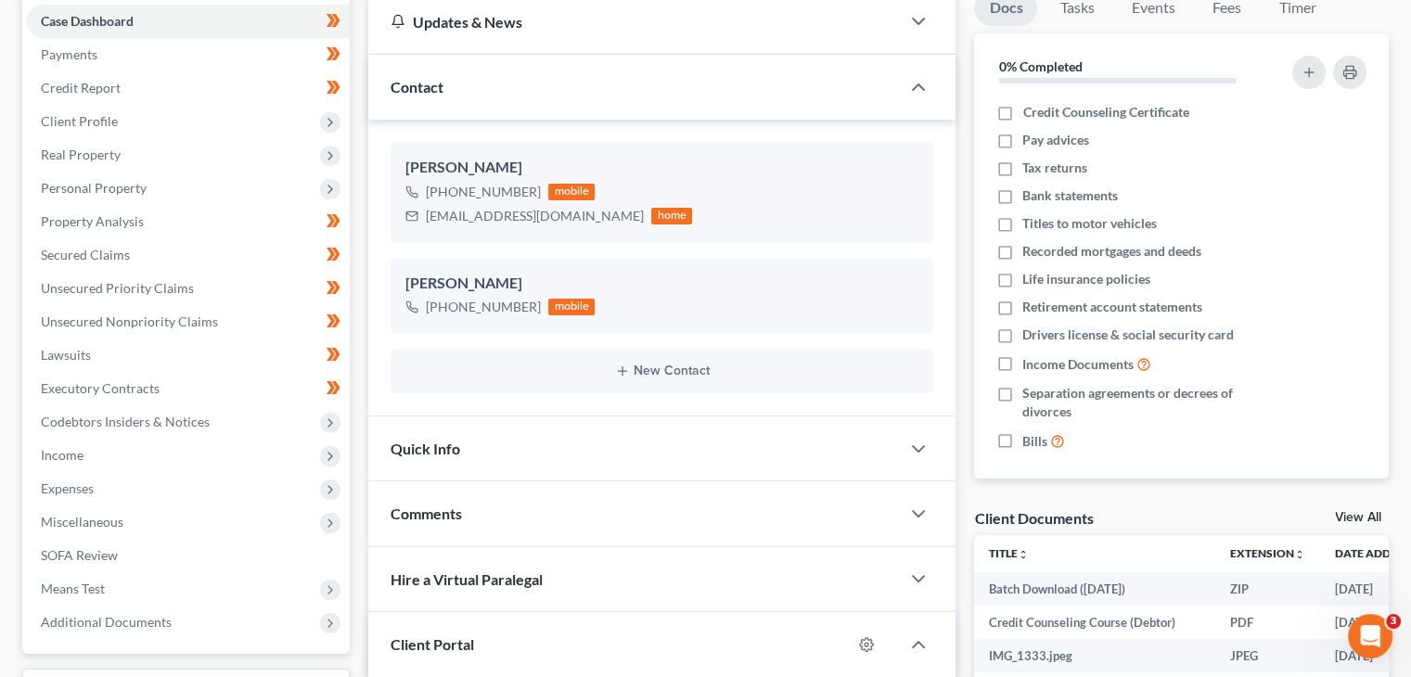
scroll to position [0, 0]
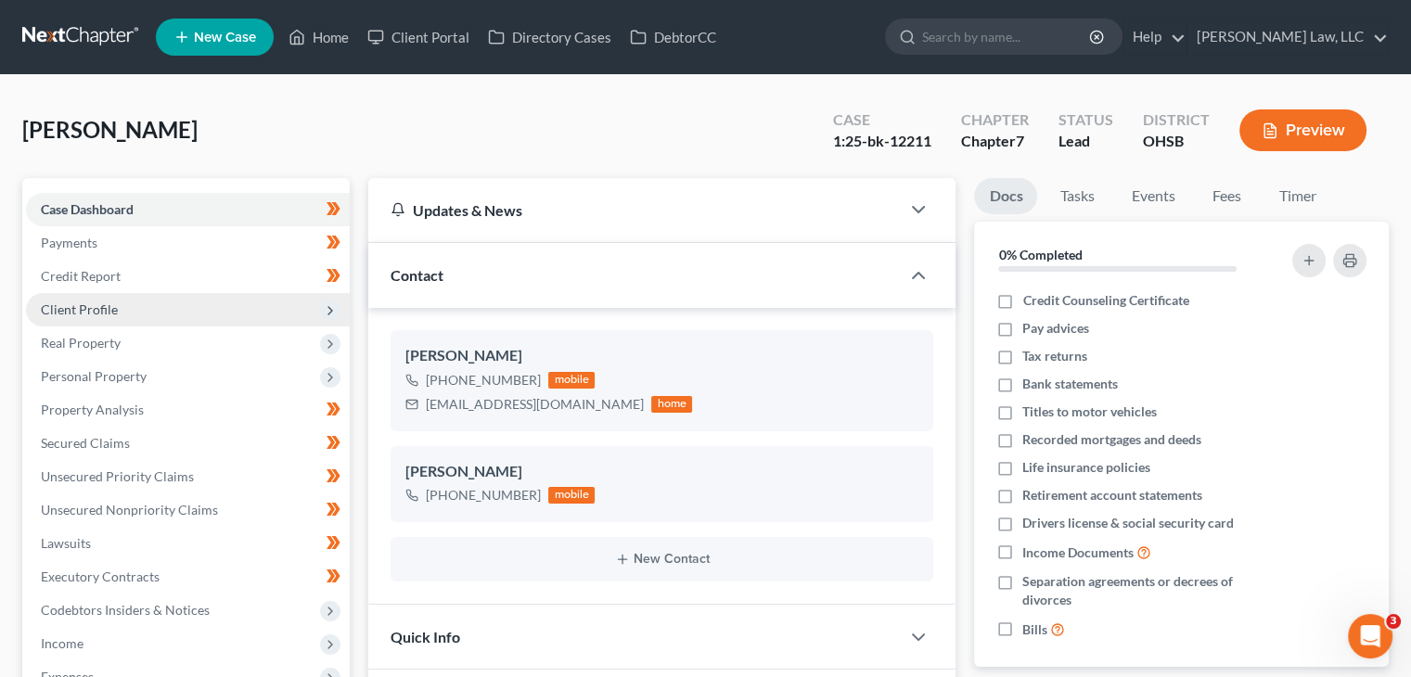
click at [201, 315] on span "Client Profile" at bounding box center [188, 309] width 324 height 33
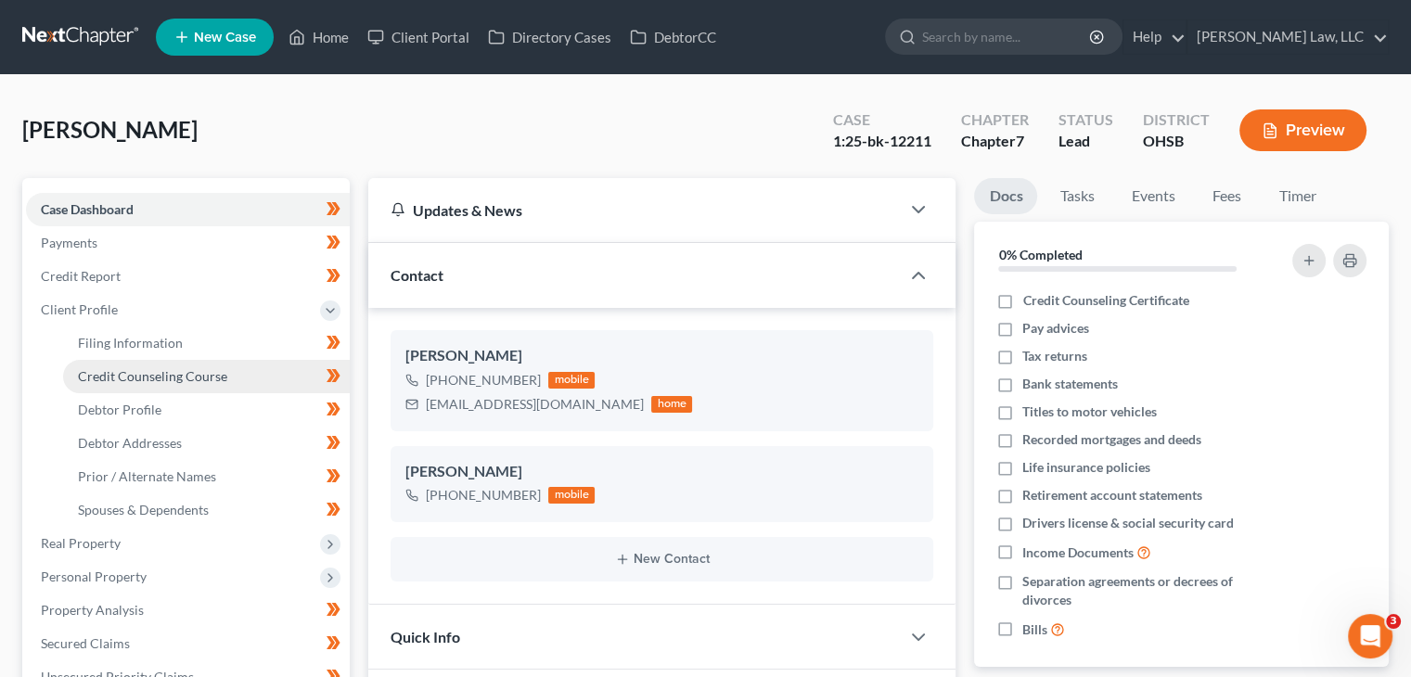
click at [213, 382] on span "Credit Counseling Course" at bounding box center [152, 376] width 149 height 16
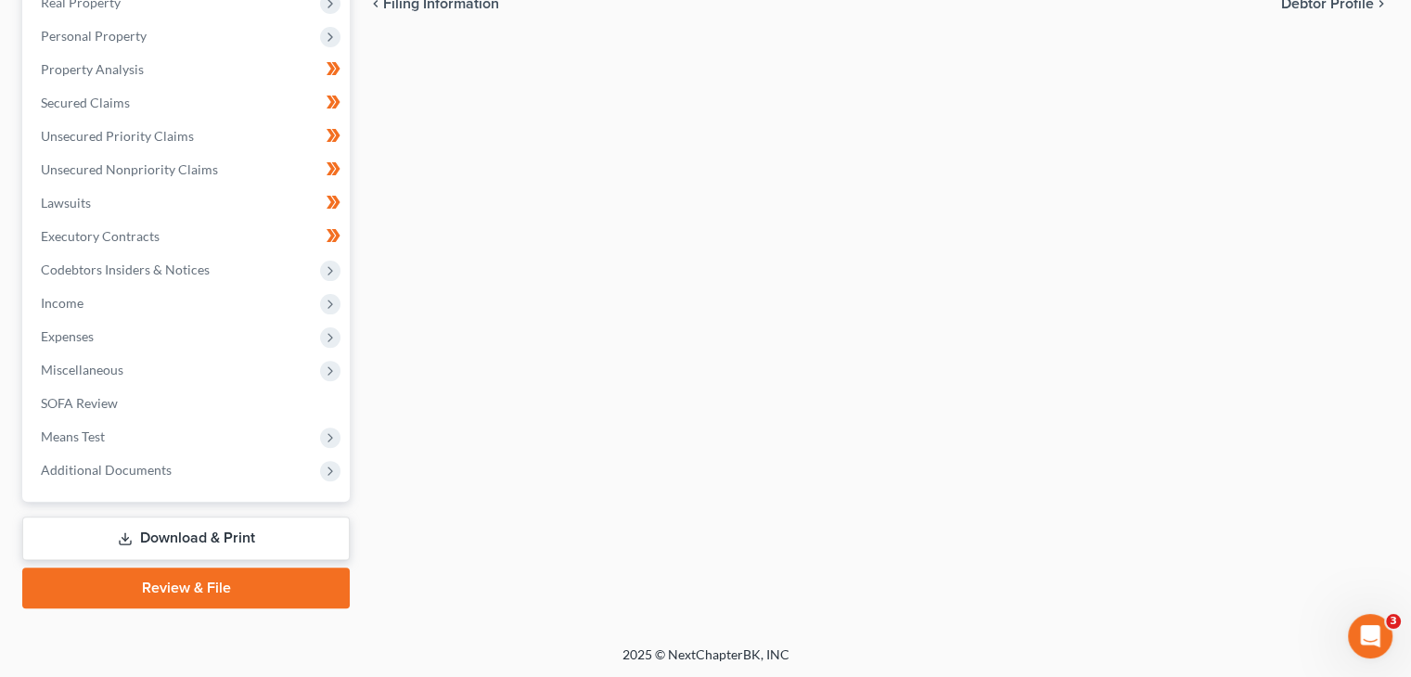
scroll to position [542, 0]
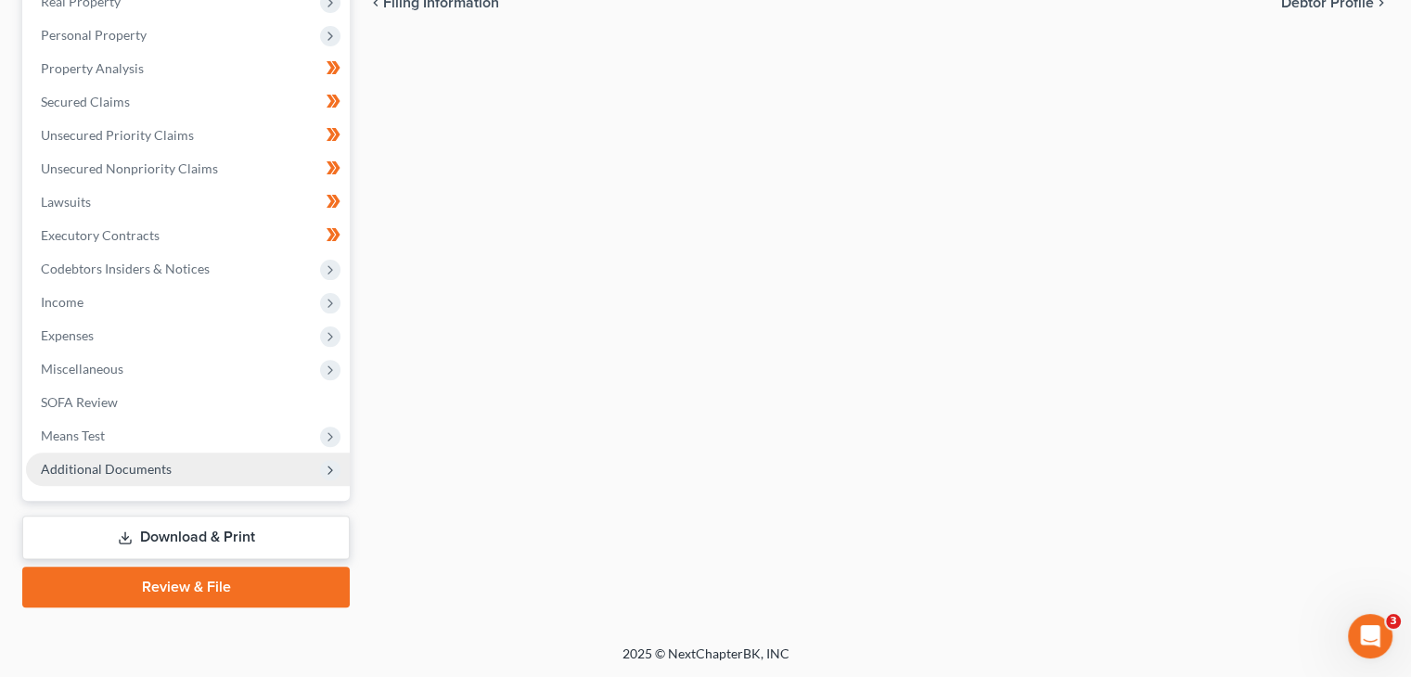
click at [264, 457] on span "Additional Documents" at bounding box center [188, 469] width 324 height 33
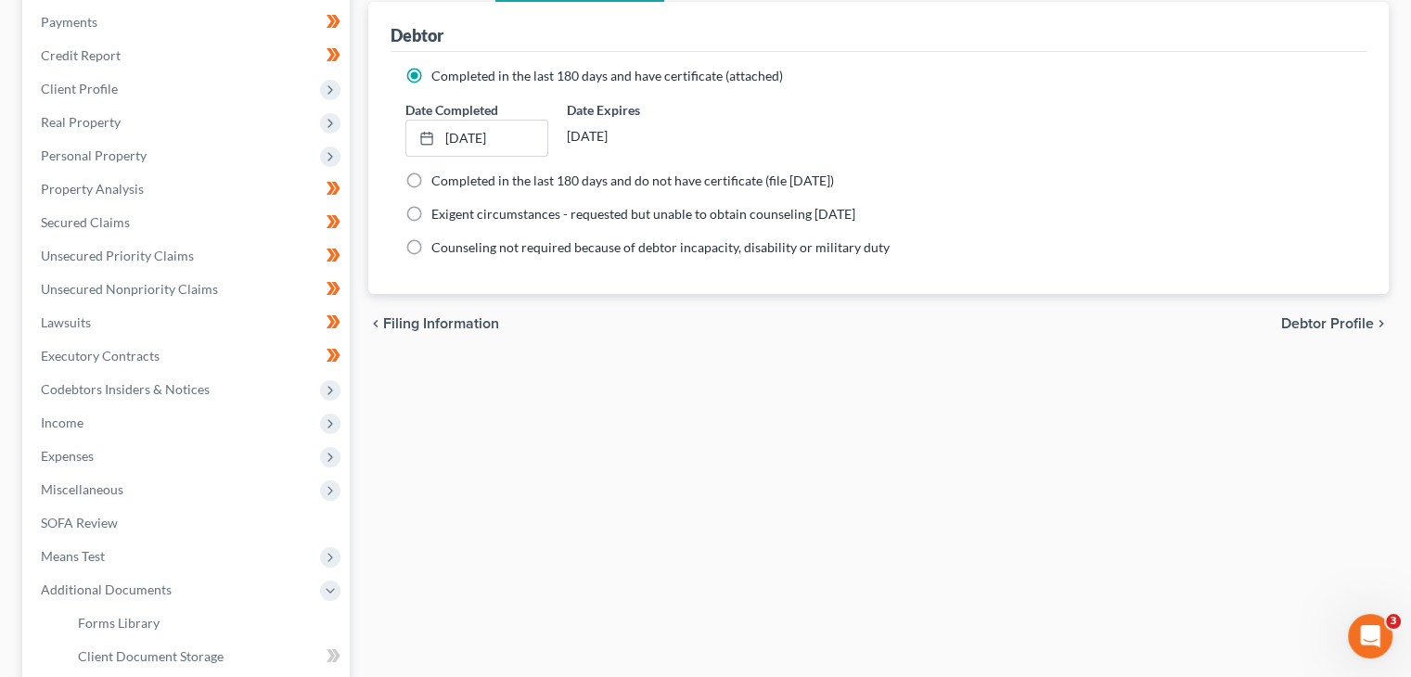
scroll to position [0, 0]
